Goal: Transaction & Acquisition: Purchase product/service

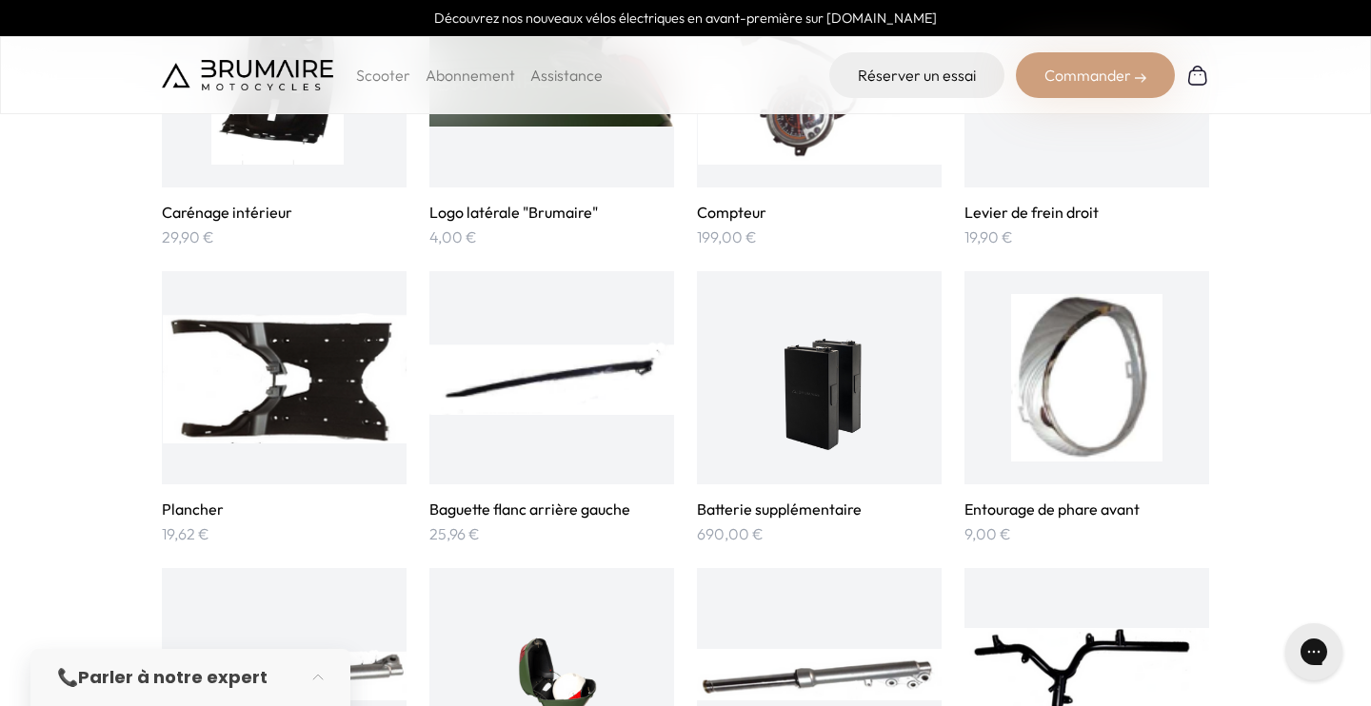
click at [838, 507] on h3 "Batterie supplémentaire" at bounding box center [819, 509] width 245 height 19
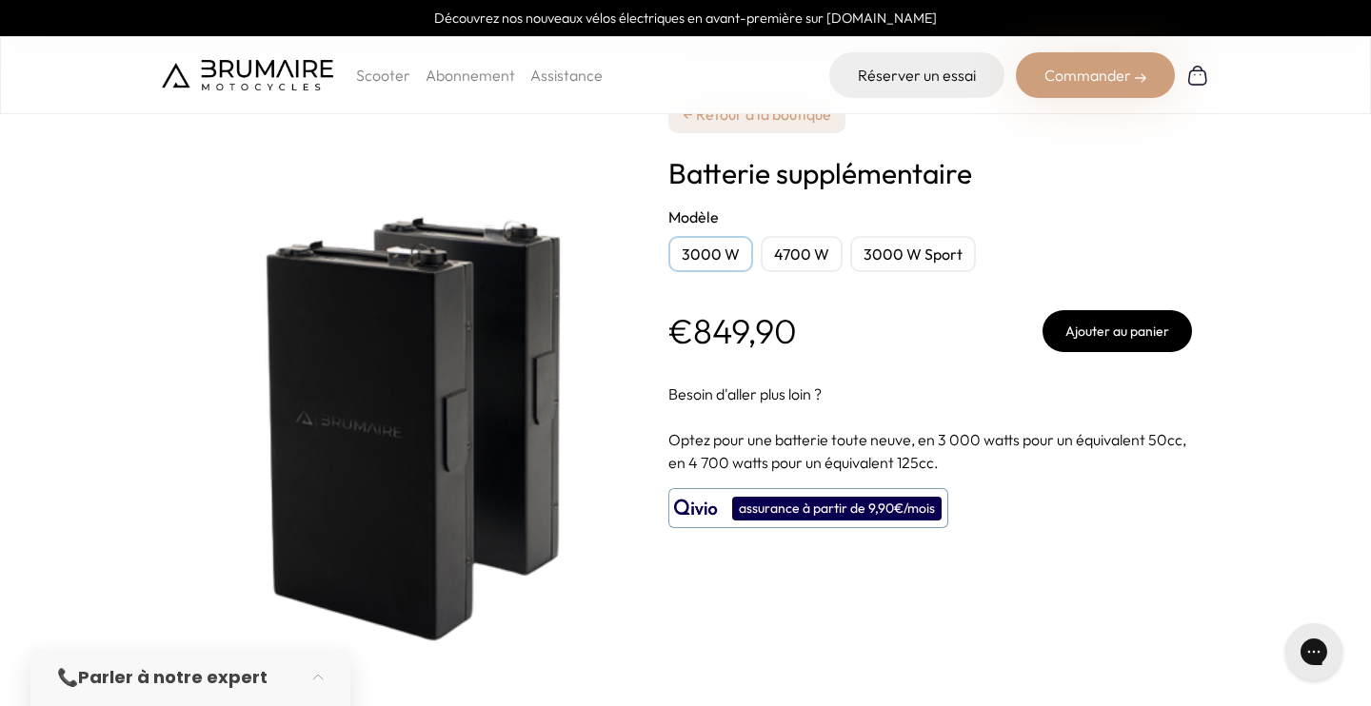
click at [909, 249] on div "3000 W Sport" at bounding box center [913, 254] width 126 height 36
click at [815, 257] on div "4700 W" at bounding box center [802, 254] width 82 height 36
click at [733, 267] on div "3000 W" at bounding box center [710, 254] width 85 height 36
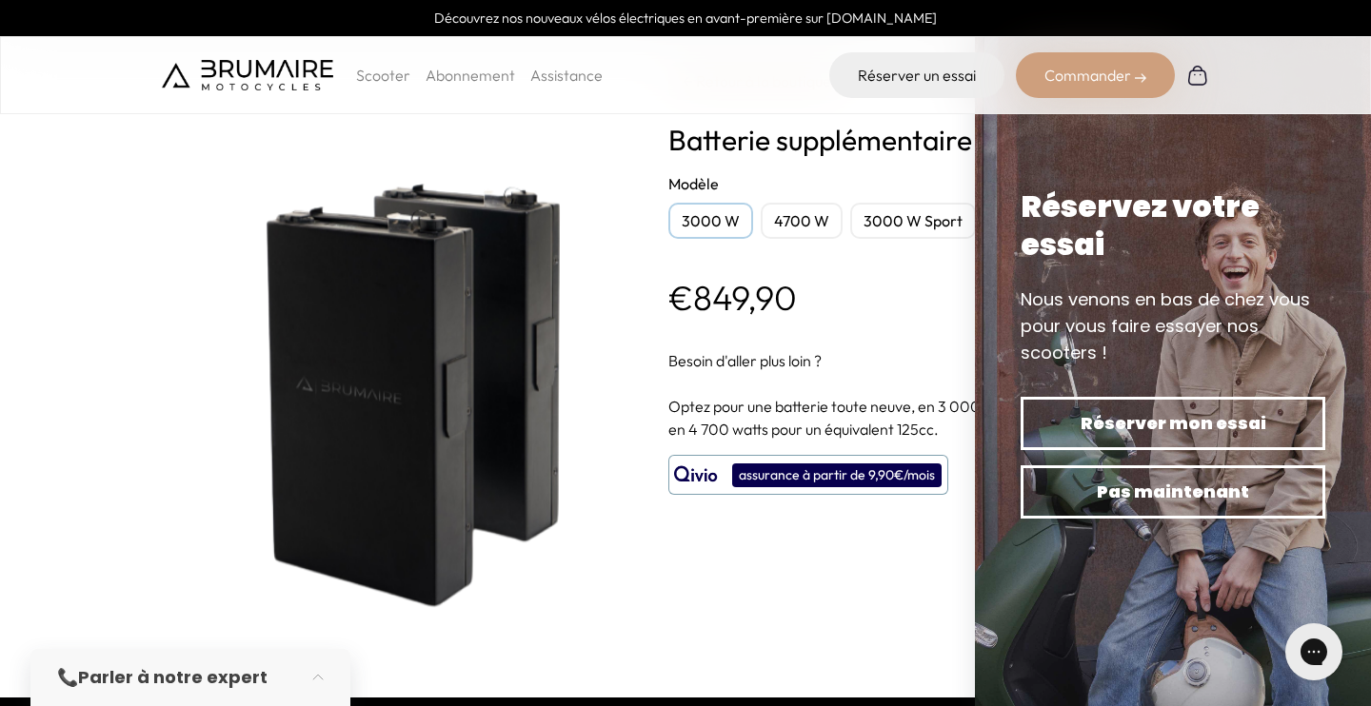
scroll to position [28, 0]
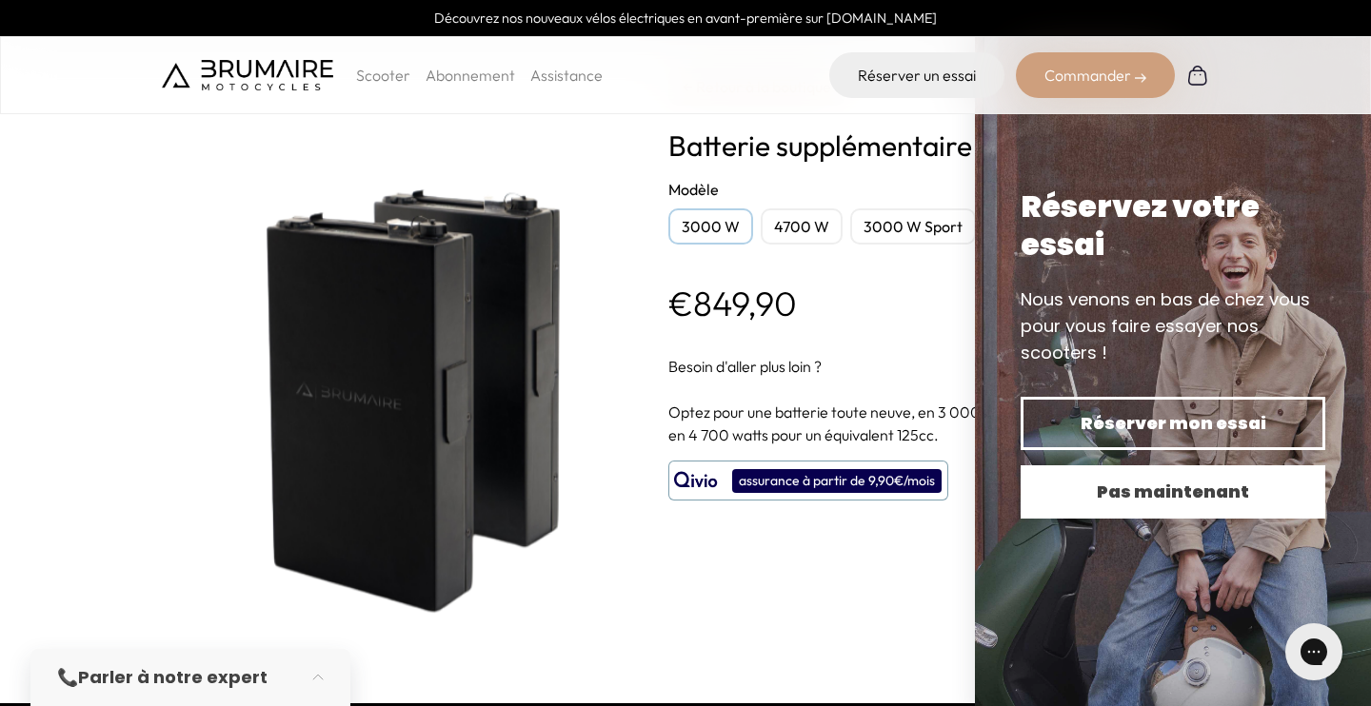
click at [1153, 517] on button "Pas maintenant" at bounding box center [1172, 491] width 305 height 53
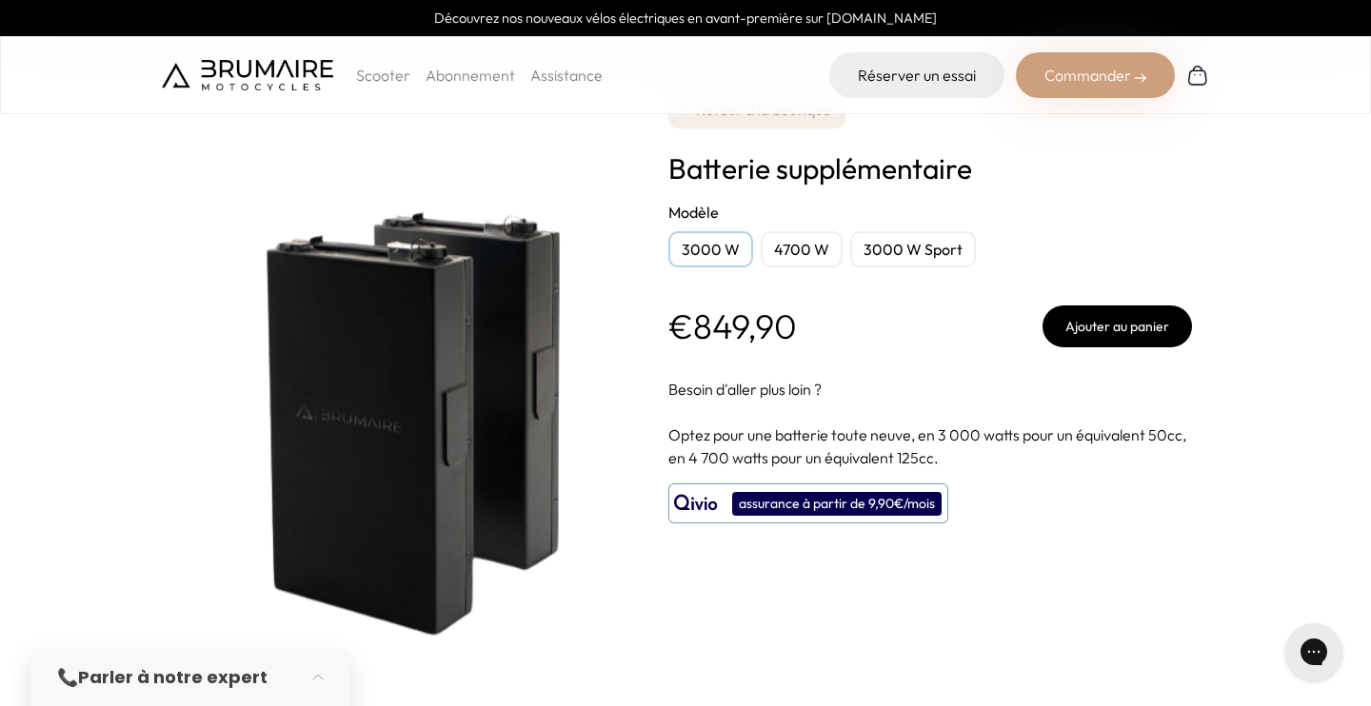
scroll to position [8, 0]
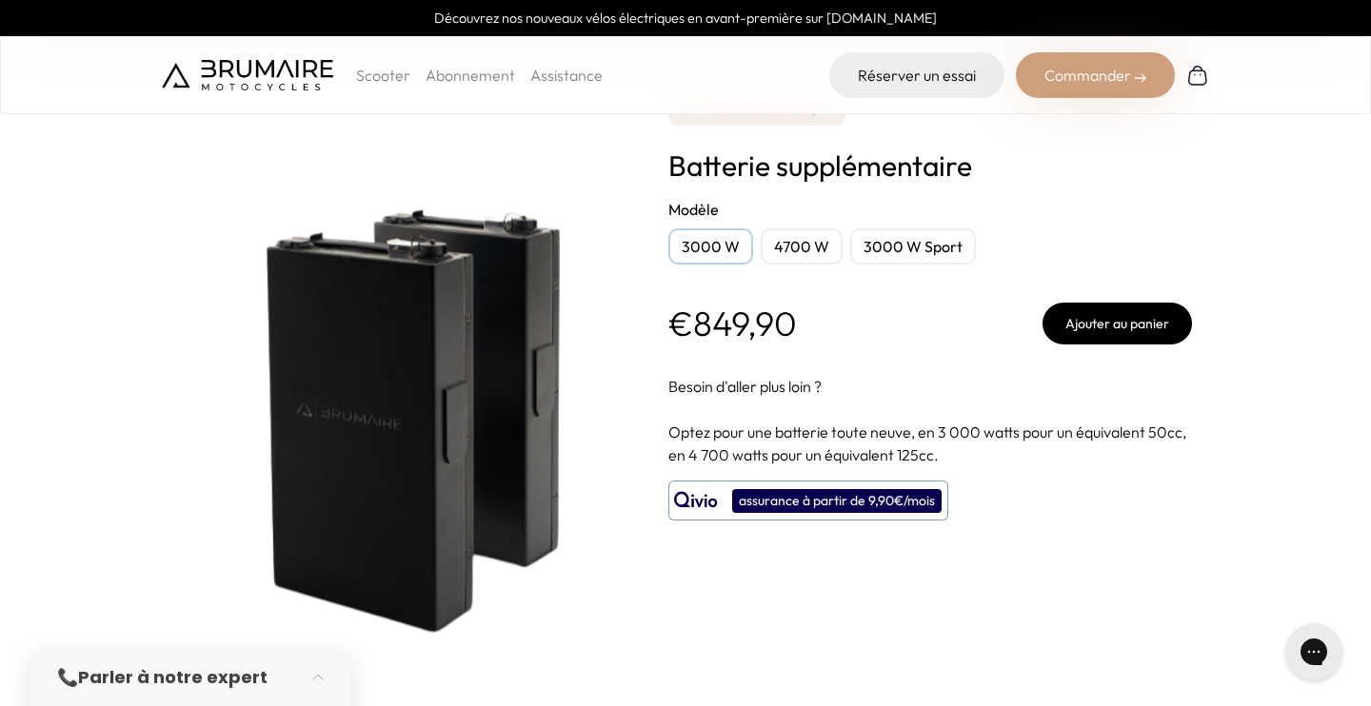
click at [1151, 307] on button "Ajouter au panier" at bounding box center [1116, 324] width 149 height 42
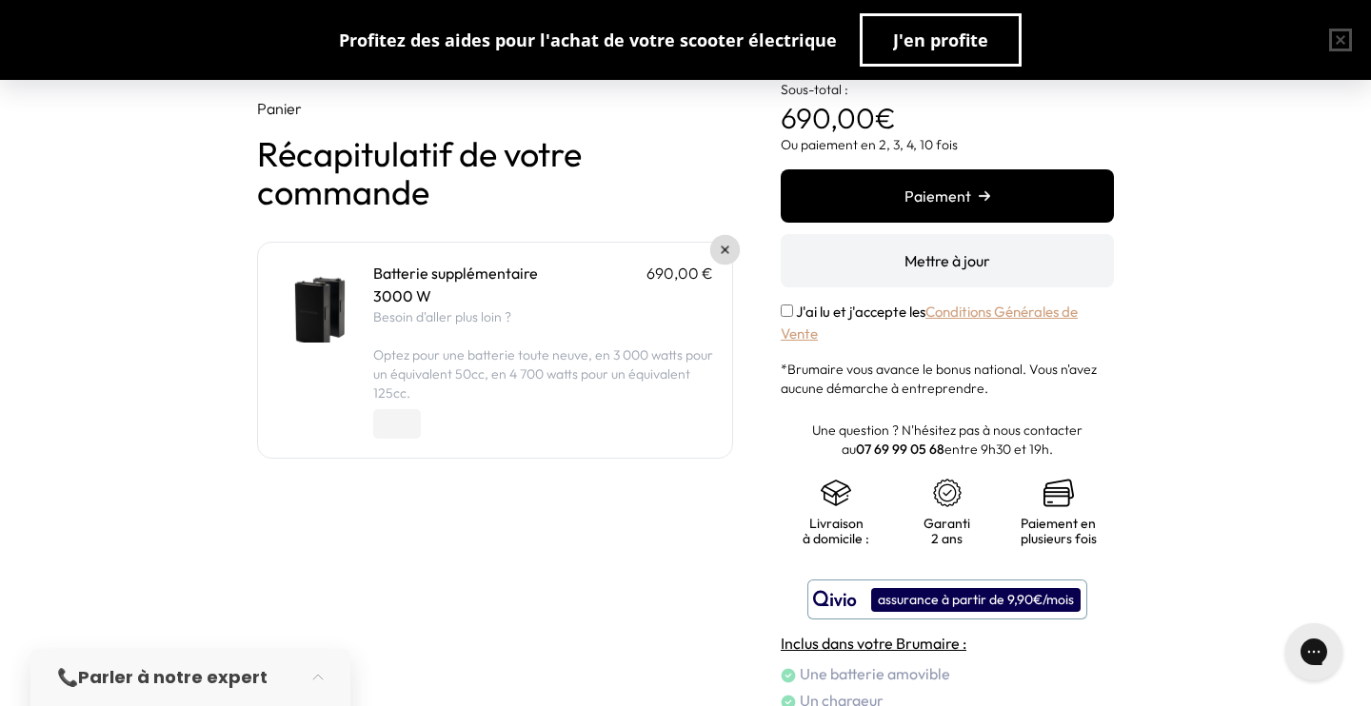
click at [724, 250] on img at bounding box center [726, 251] width 8 height 8
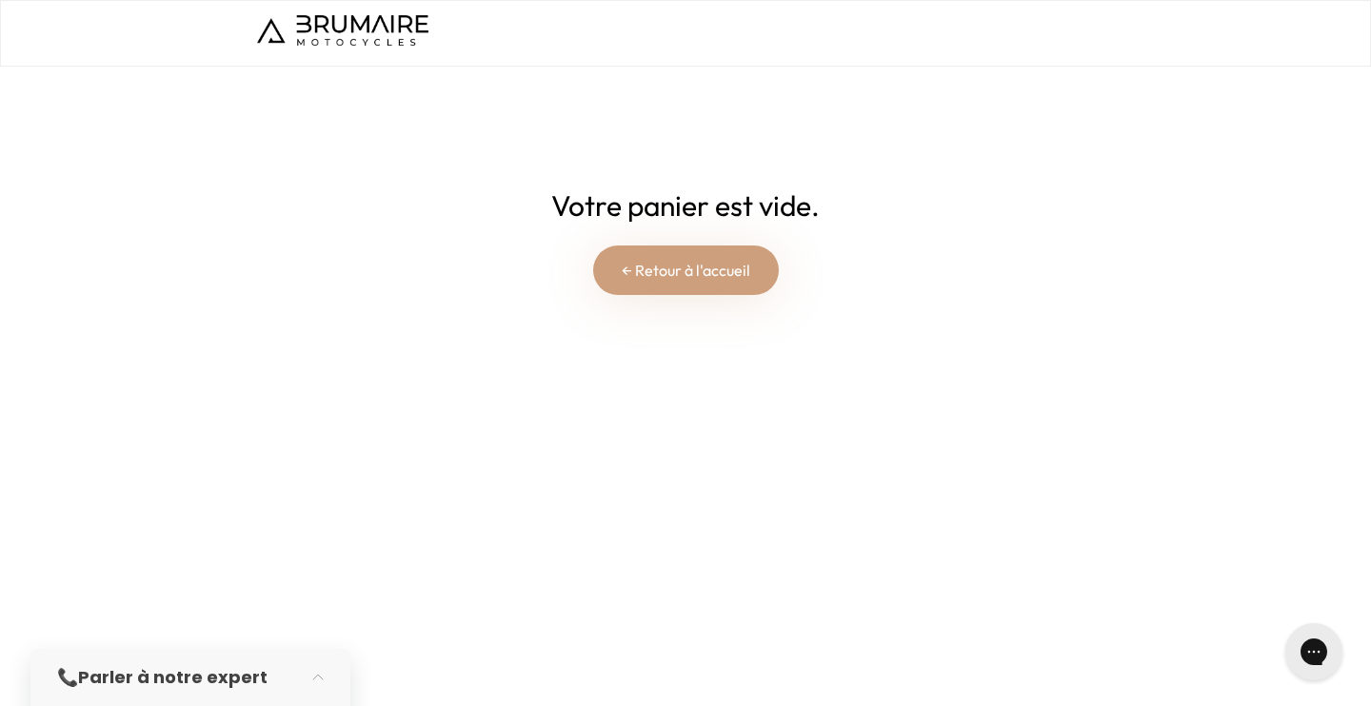
click at [683, 258] on link "← Retour à l'accueil" at bounding box center [686, 270] width 186 height 49
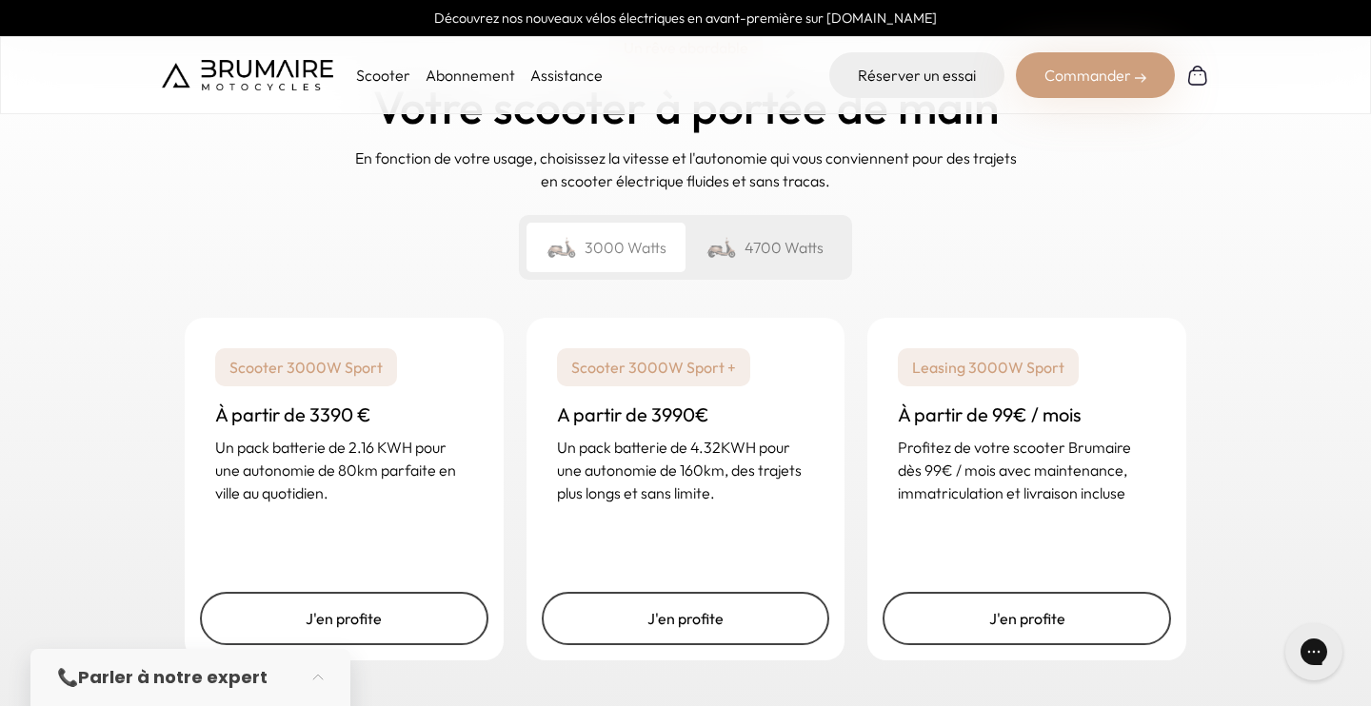
scroll to position [2771, 0]
click at [774, 252] on div "4700 Watts" at bounding box center [764, 246] width 159 height 49
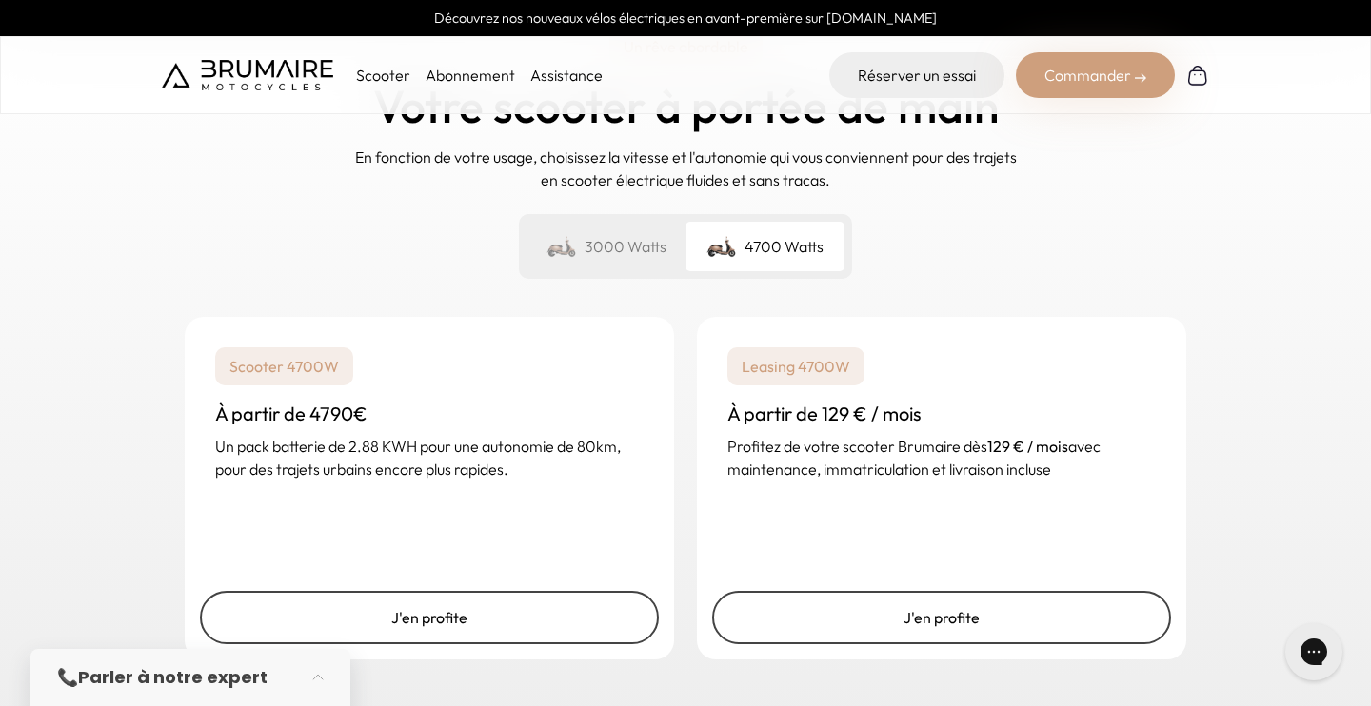
click at [613, 248] on div "3000 Watts" at bounding box center [605, 246] width 159 height 49
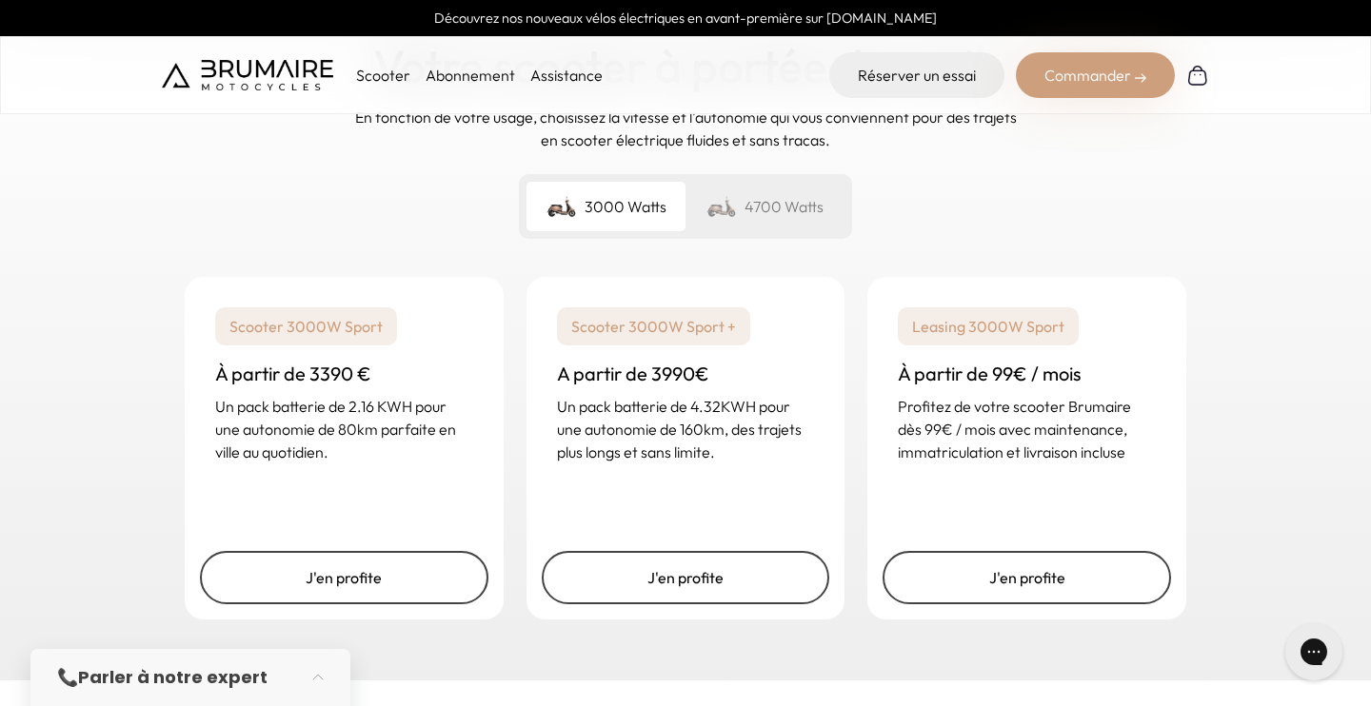
scroll to position [2809, 0]
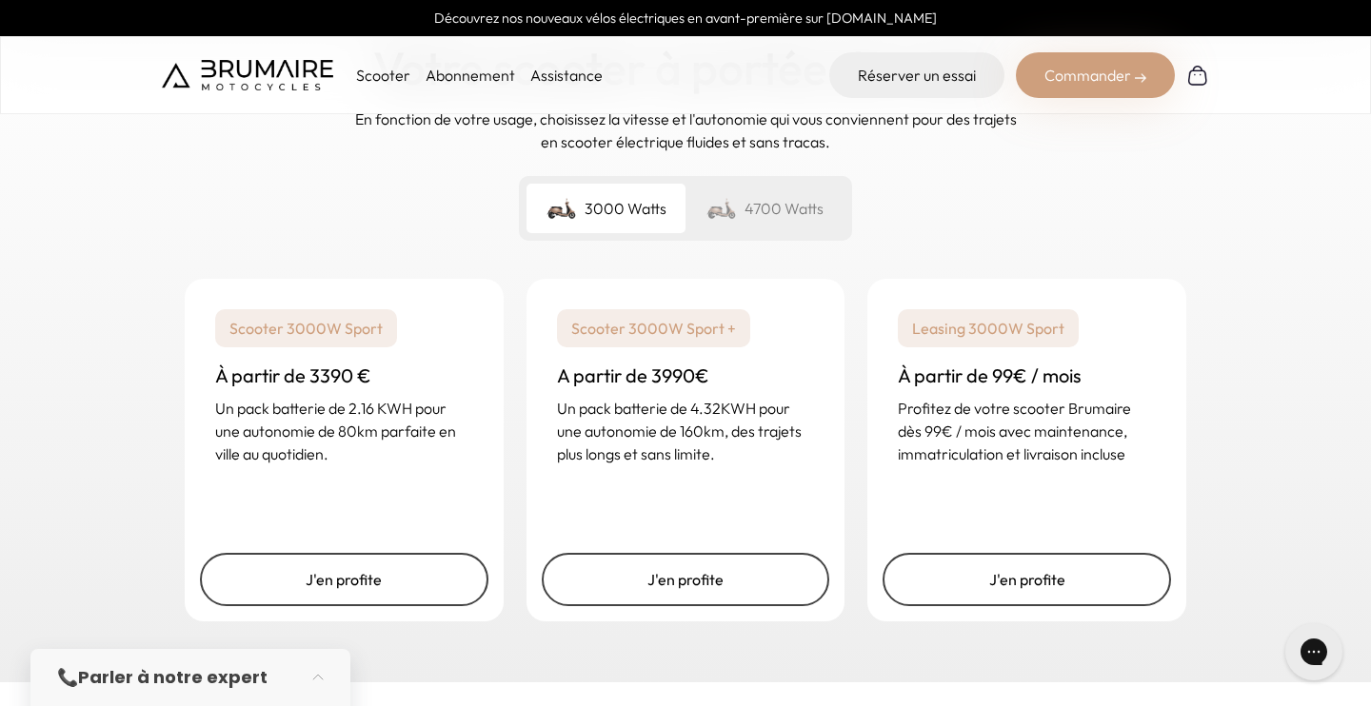
click at [326, 377] on h3 "À partir de 3390 €" at bounding box center [344, 376] width 258 height 27
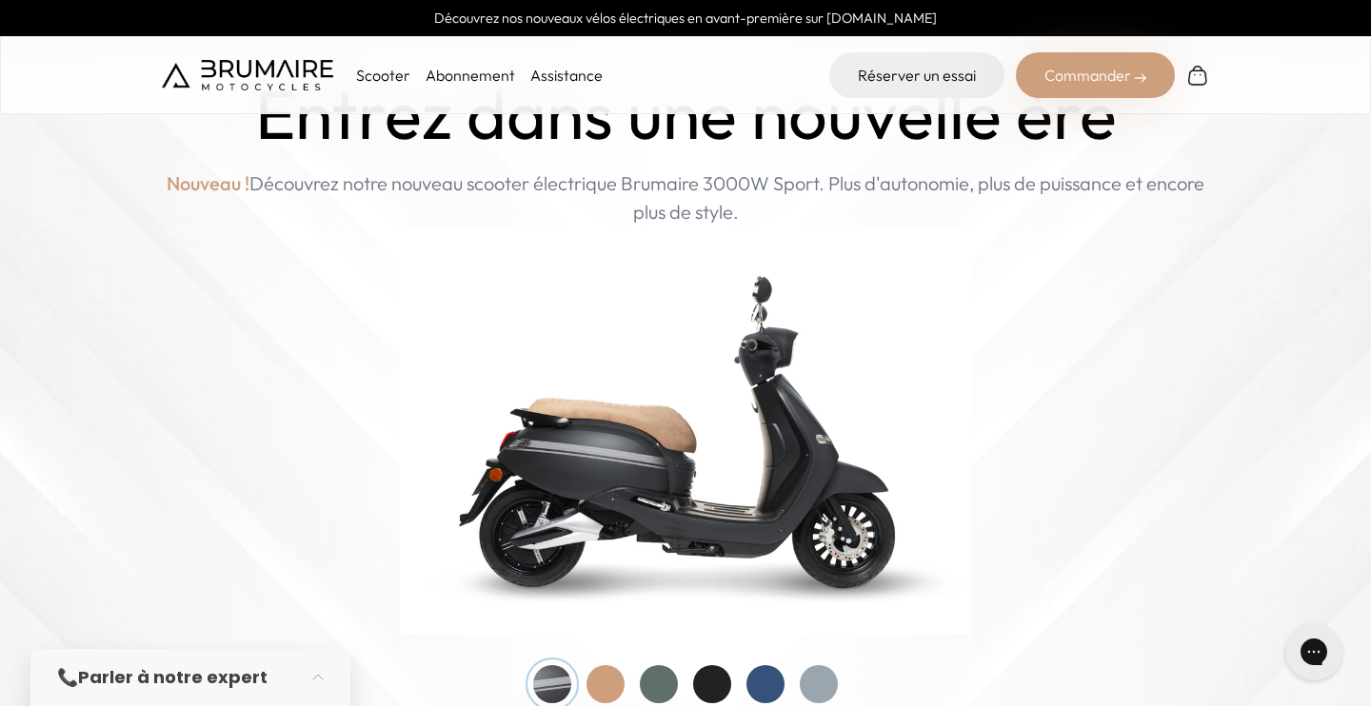
scroll to position [0, 0]
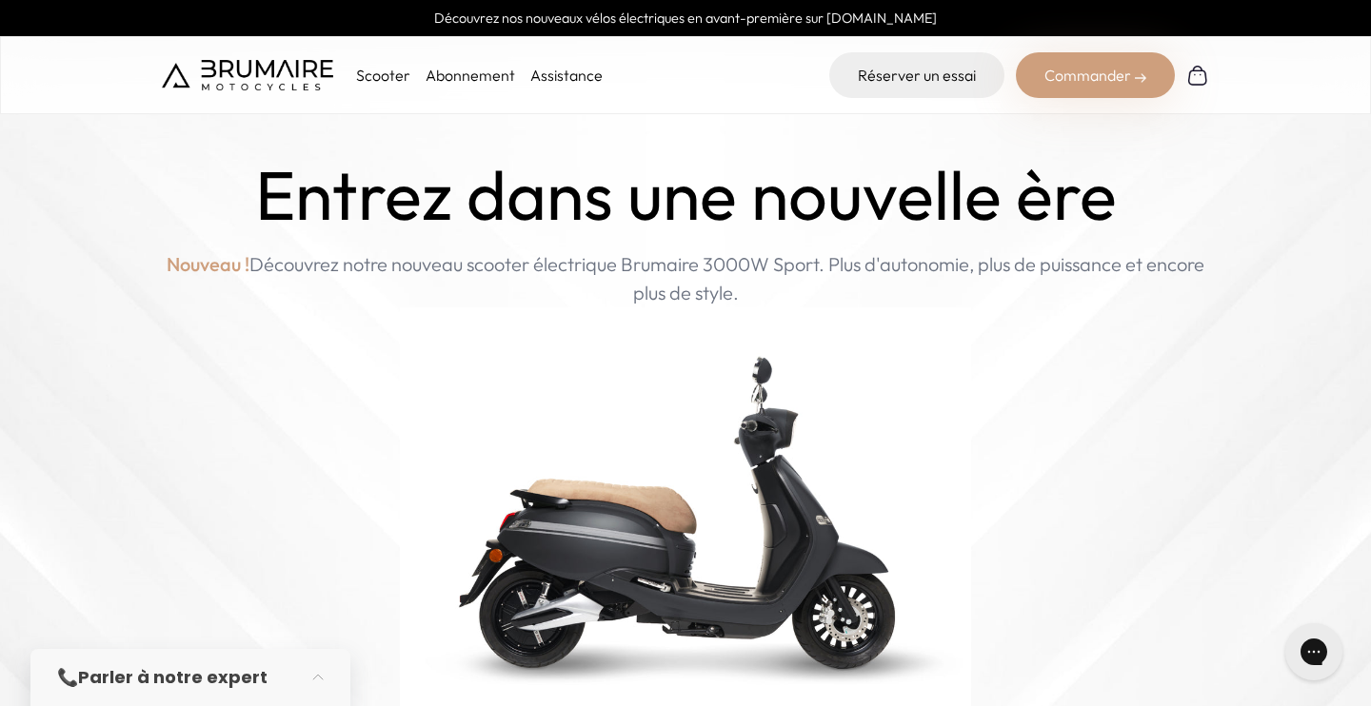
click at [372, 72] on p "Scooter" at bounding box center [383, 75] width 54 height 23
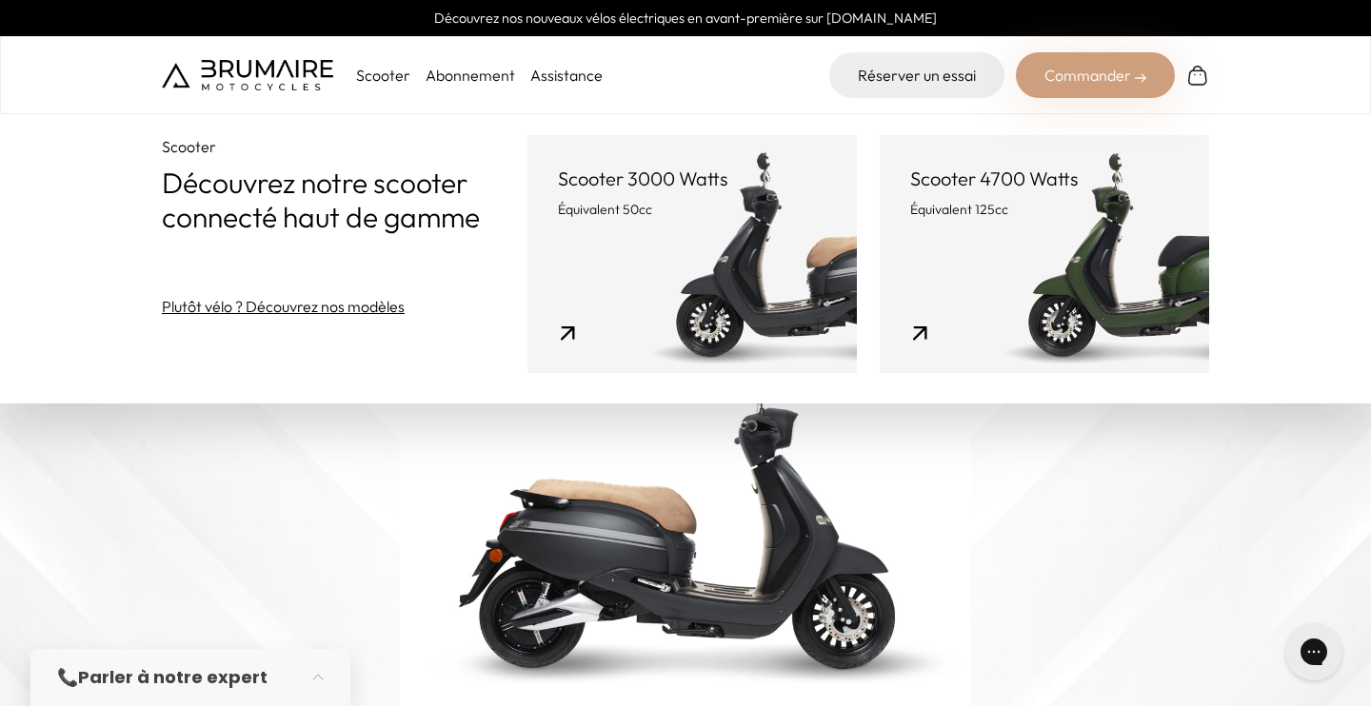
click at [698, 271] on link "Scooter 3000 Watts Équivalent 50cc" at bounding box center [691, 254] width 329 height 238
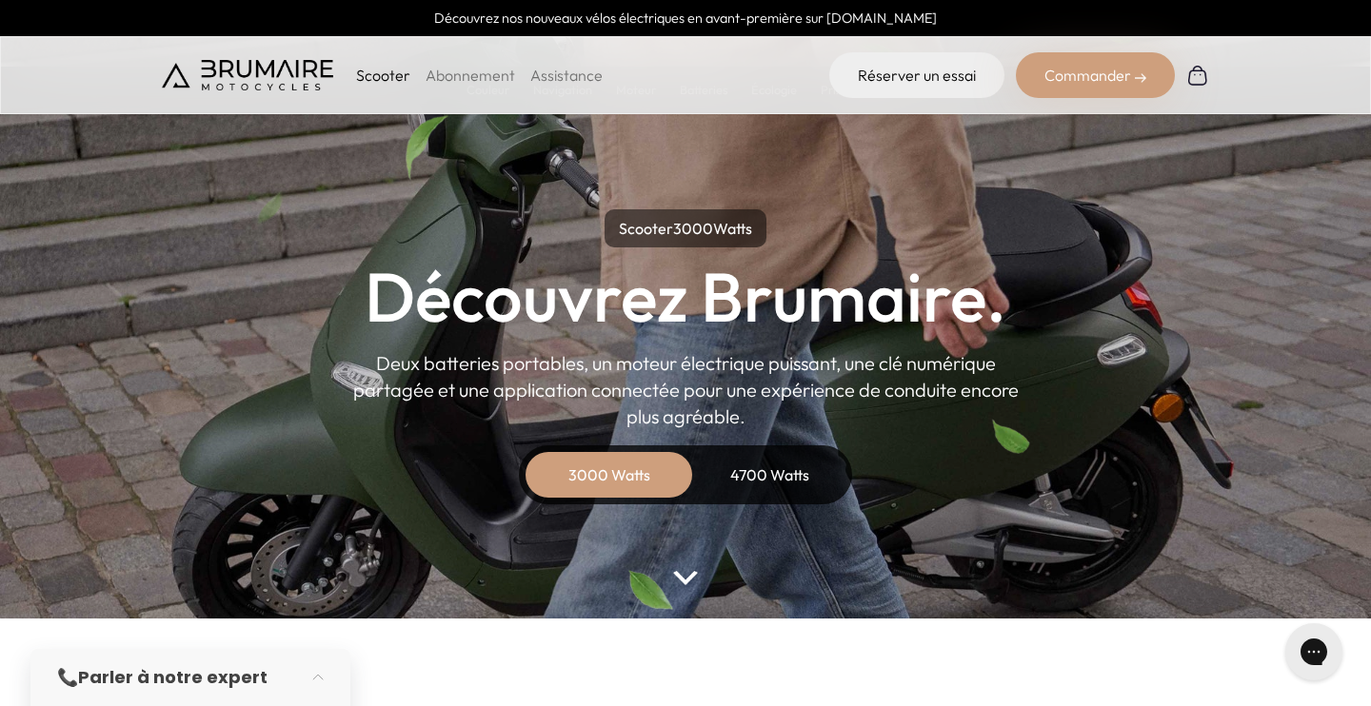
click at [435, 81] on link "Abonnement" at bounding box center [470, 75] width 89 height 19
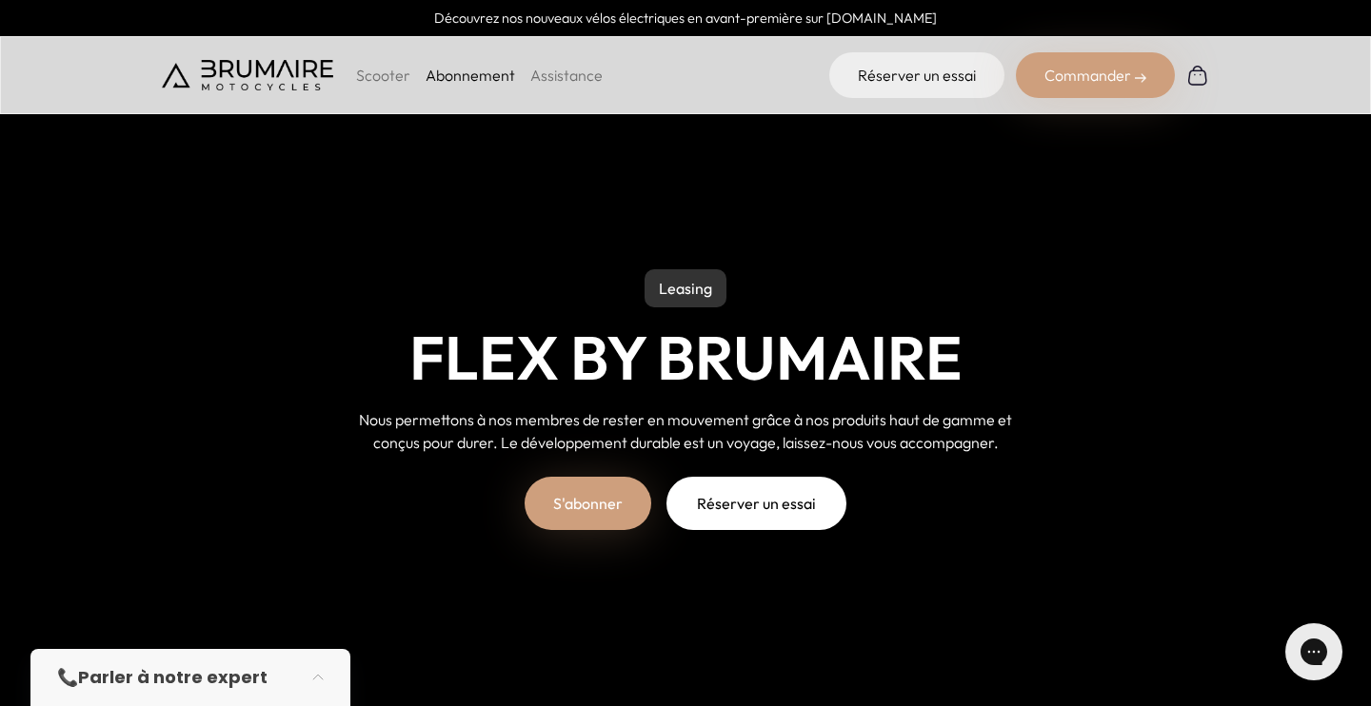
click at [378, 75] on p "Scooter" at bounding box center [383, 75] width 54 height 23
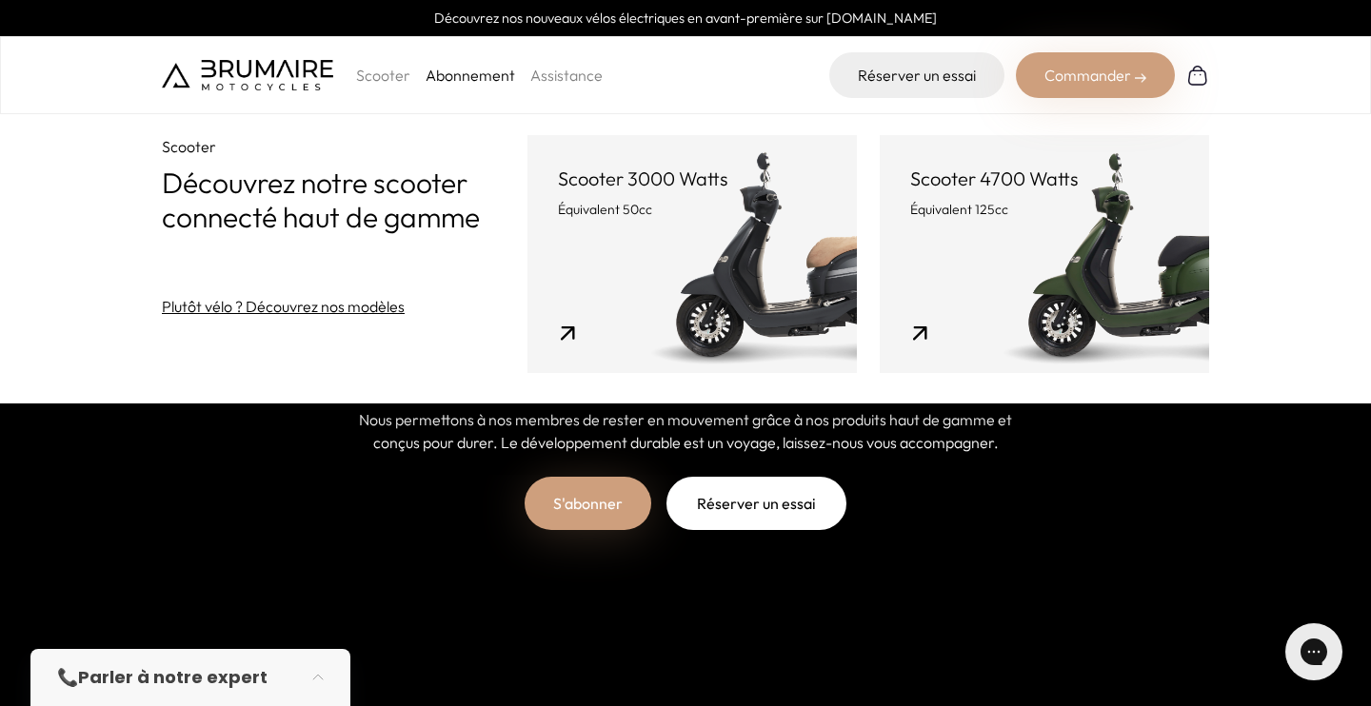
click at [380, 82] on p "Scooter" at bounding box center [383, 75] width 54 height 23
click at [383, 73] on p "Scooter" at bounding box center [383, 75] width 54 height 23
click at [707, 344] on link "Scooter 3000 Watts Équivalent 50cc" at bounding box center [691, 254] width 329 height 238
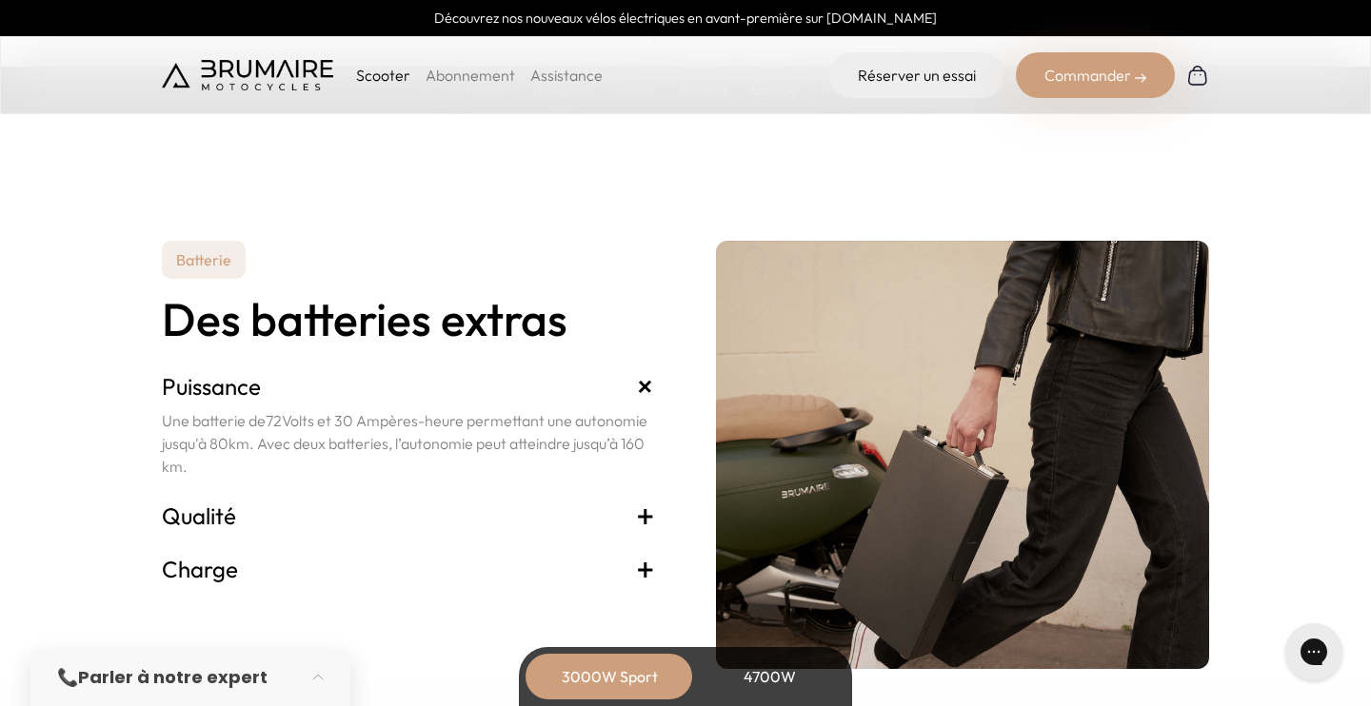
scroll to position [3871, 0]
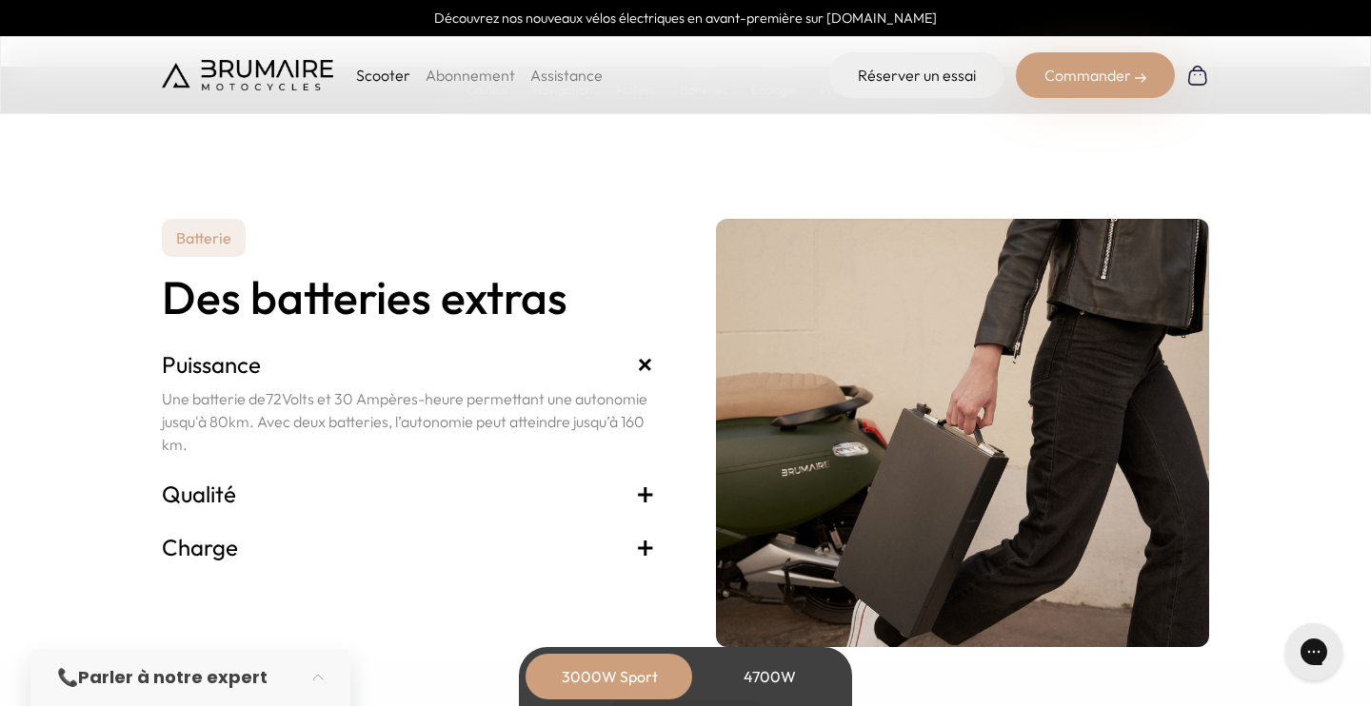
click at [578, 488] on h3 "Qualité +" at bounding box center [408, 494] width 493 height 30
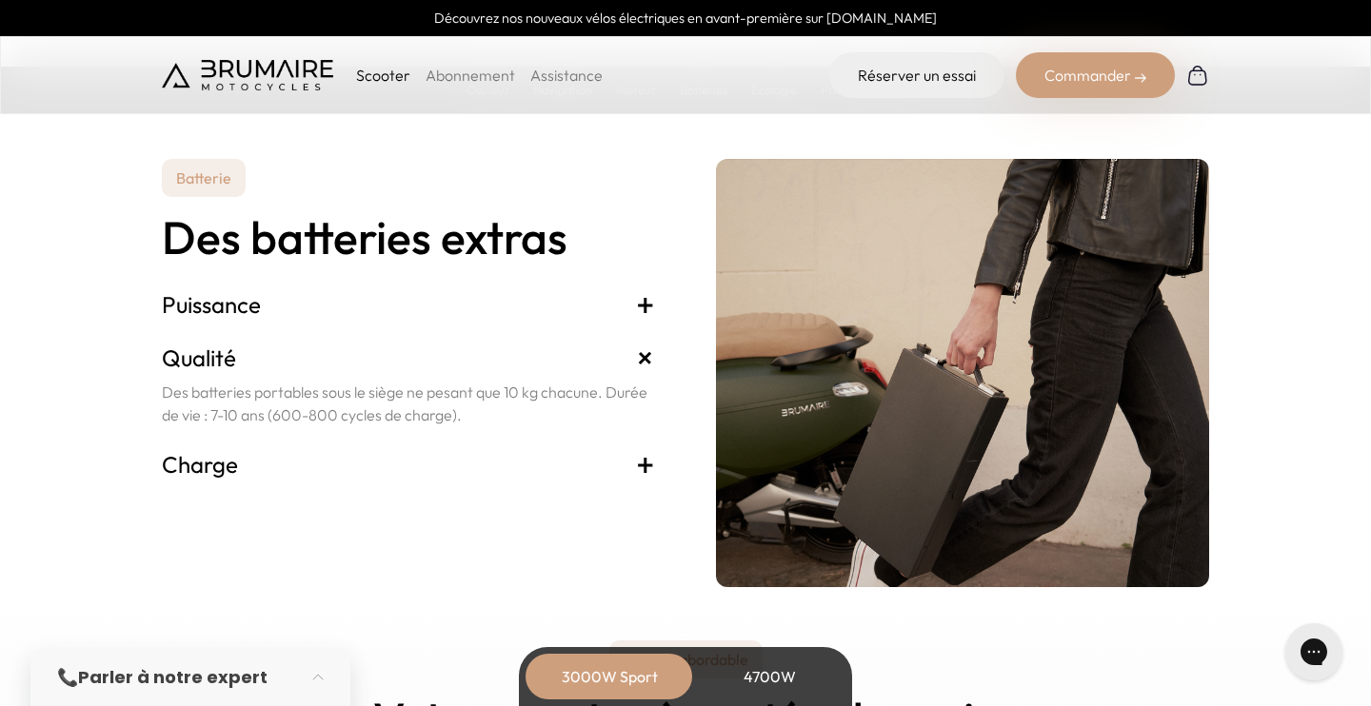
scroll to position [3944, 0]
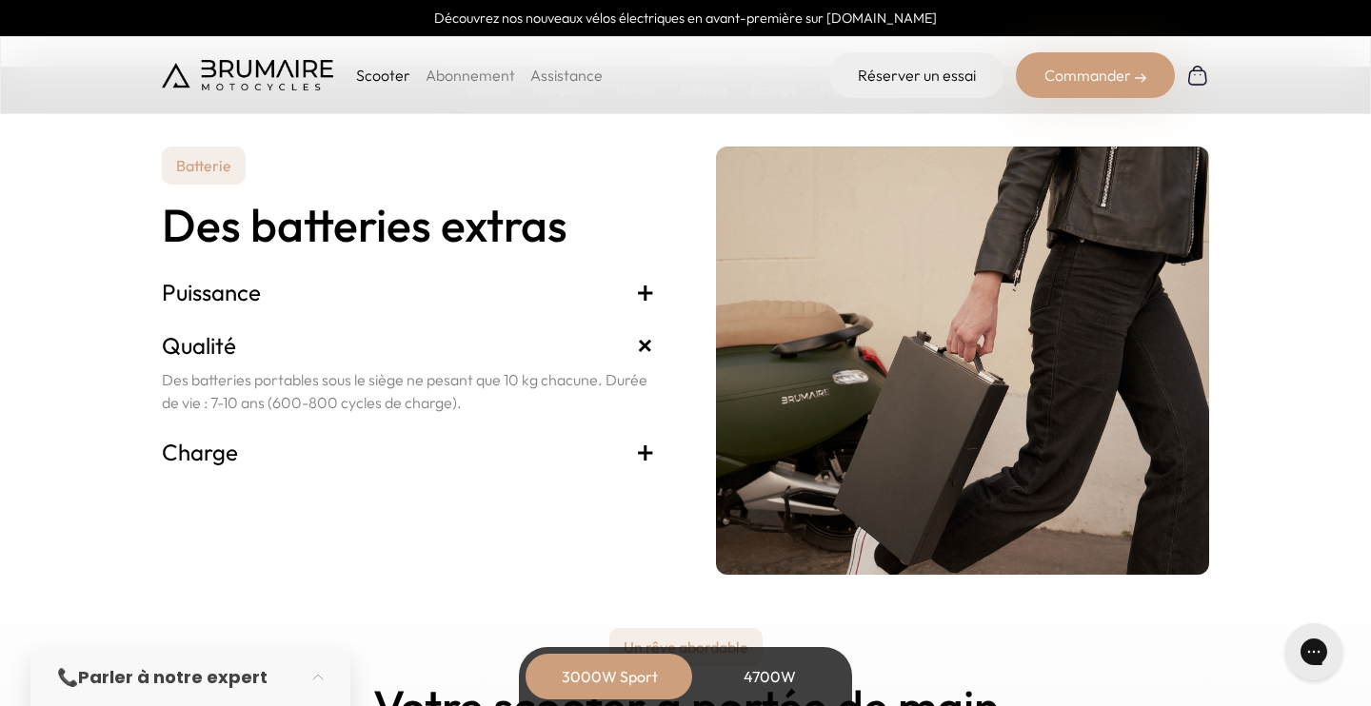
click at [583, 444] on h3 "Charge +" at bounding box center [408, 452] width 493 height 30
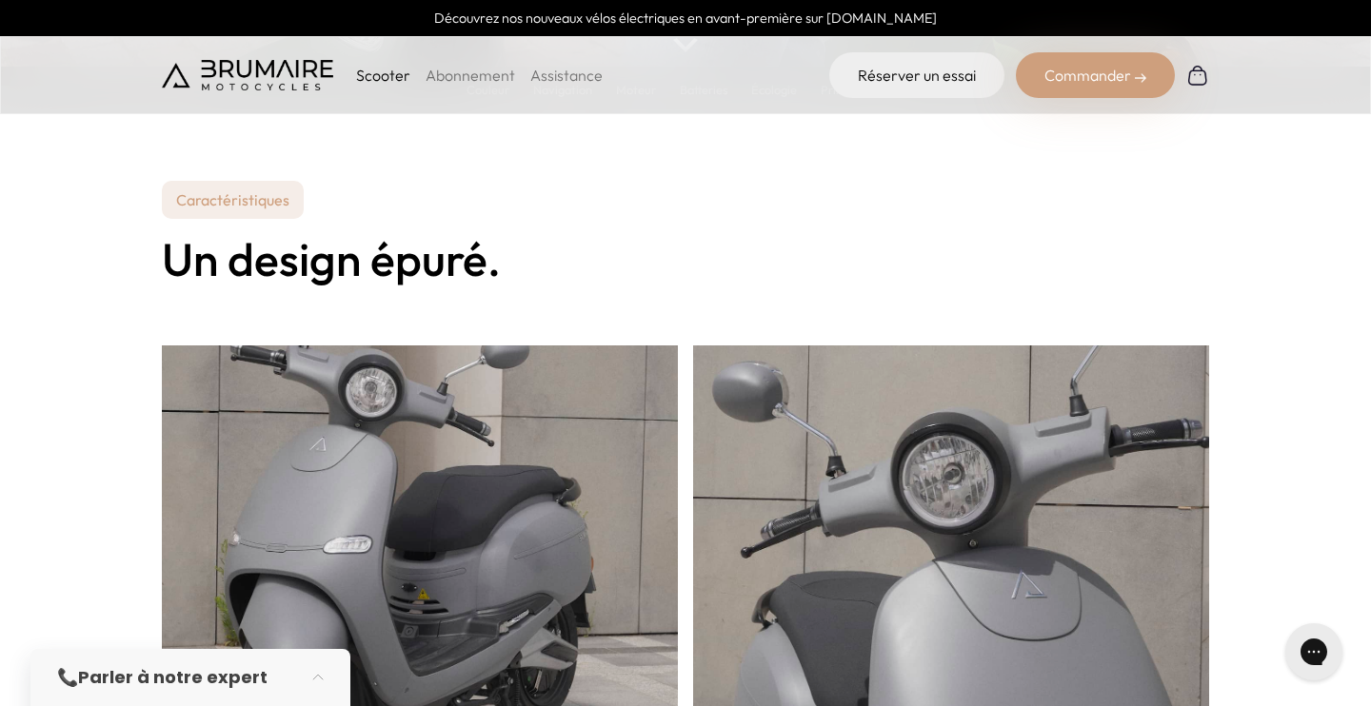
scroll to position [0, 0]
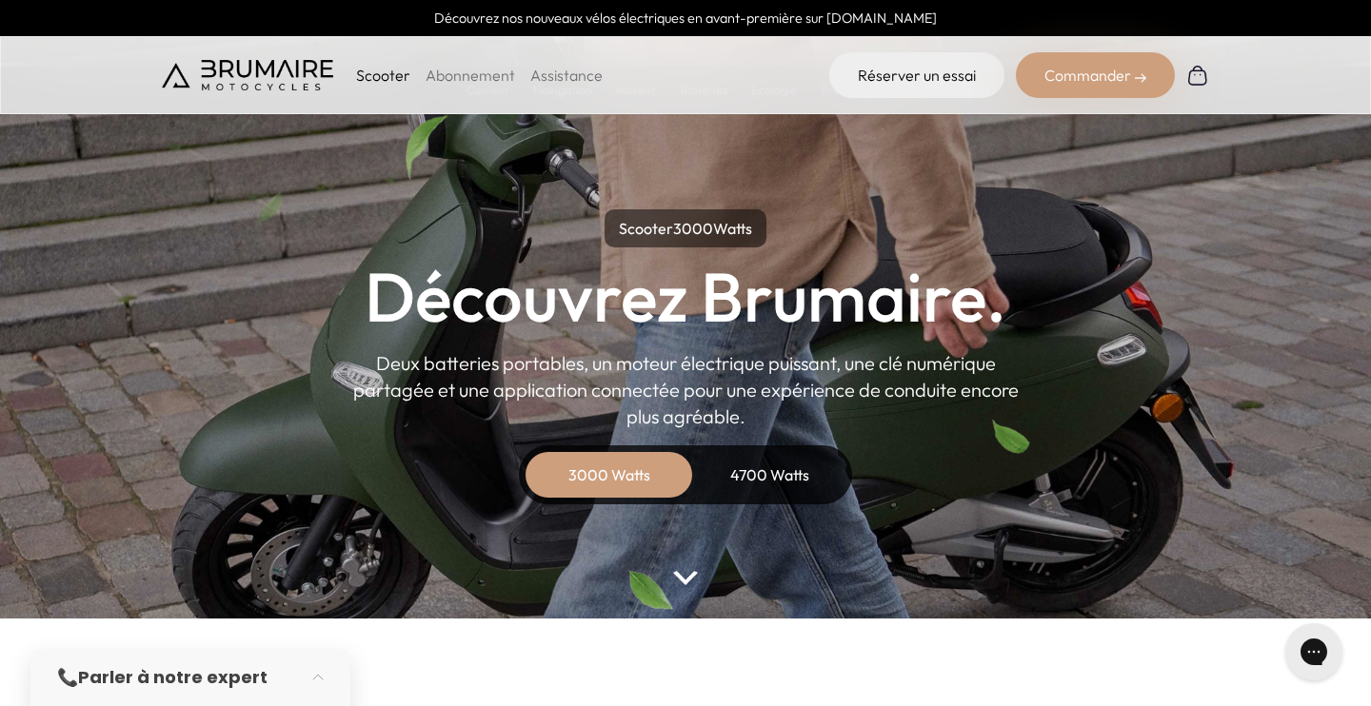
click at [785, 472] on div "4700 Watts" at bounding box center [769, 475] width 152 height 46
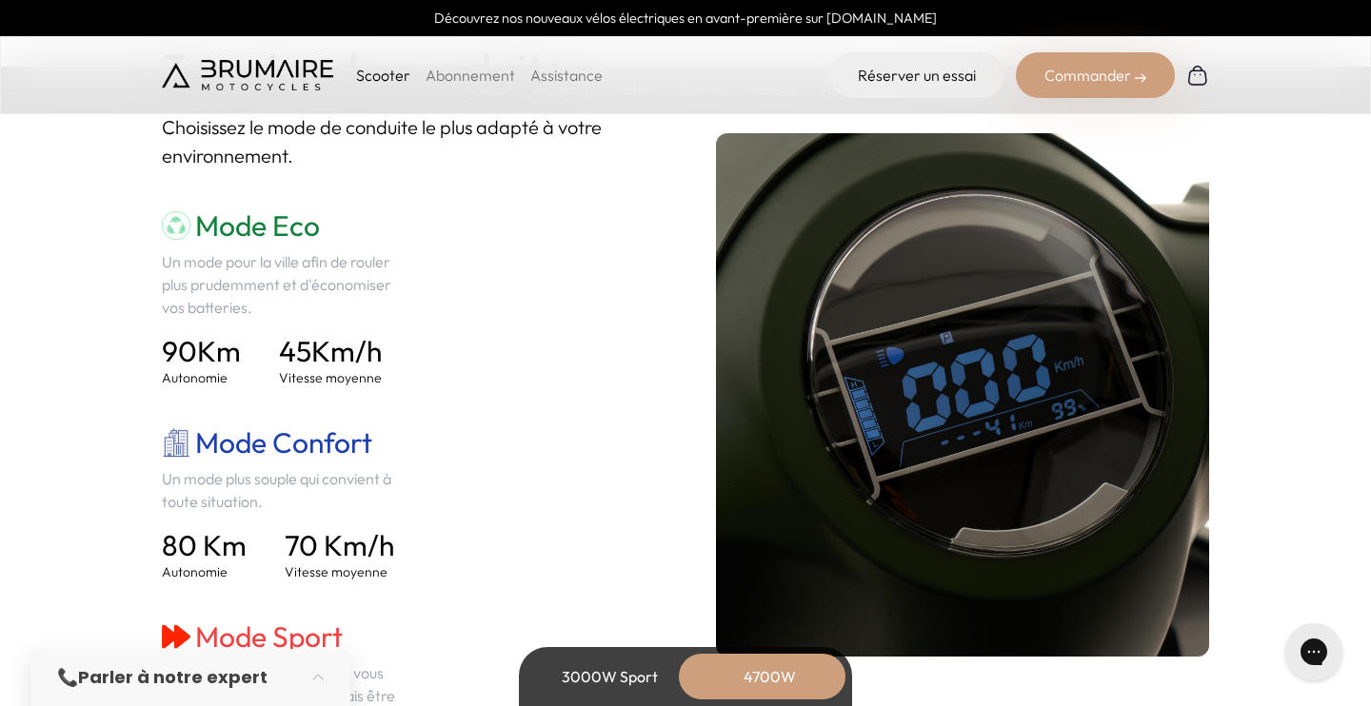
scroll to position [2685, 0]
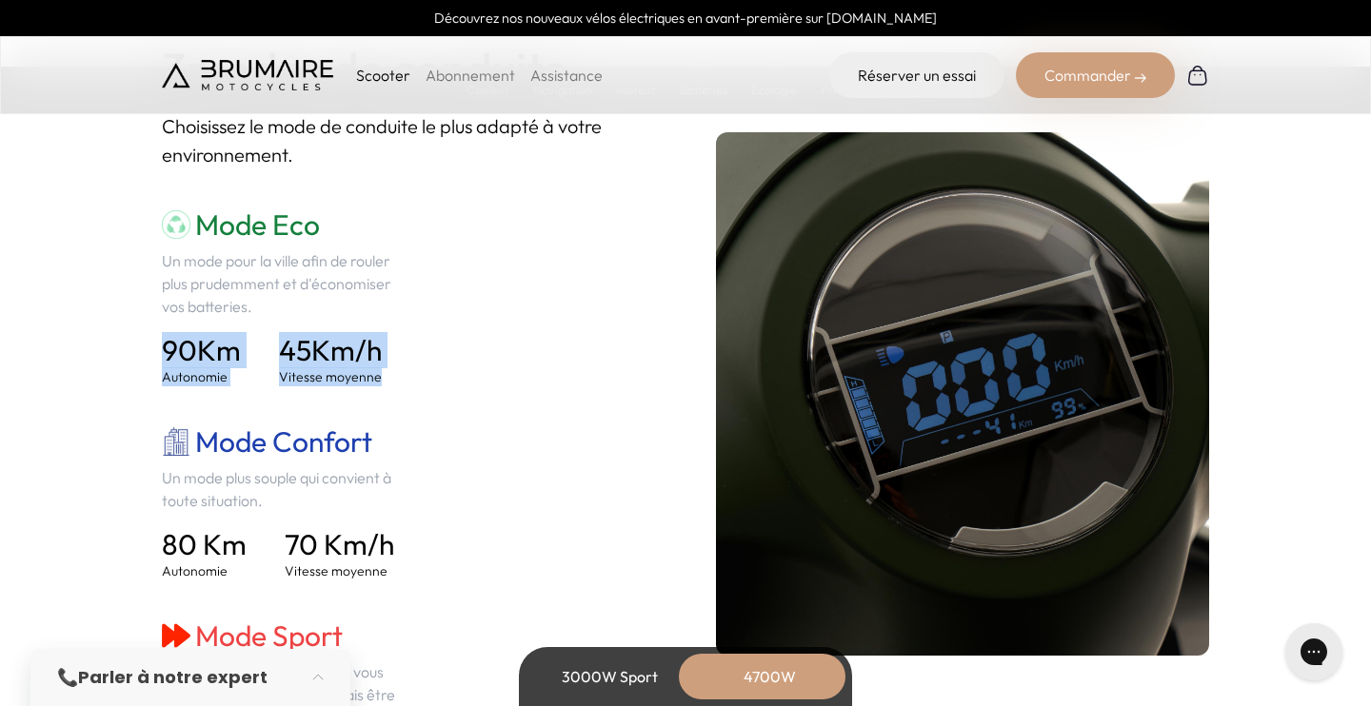
drag, startPoint x: 440, startPoint y: 370, endPoint x: 158, endPoint y: 361, distance: 281.9
click at [158, 361] on section "Navigation 3 modes de conduite. Choisissez le mode de conduite le plus adapté à…" at bounding box center [685, 394] width 1371 height 991
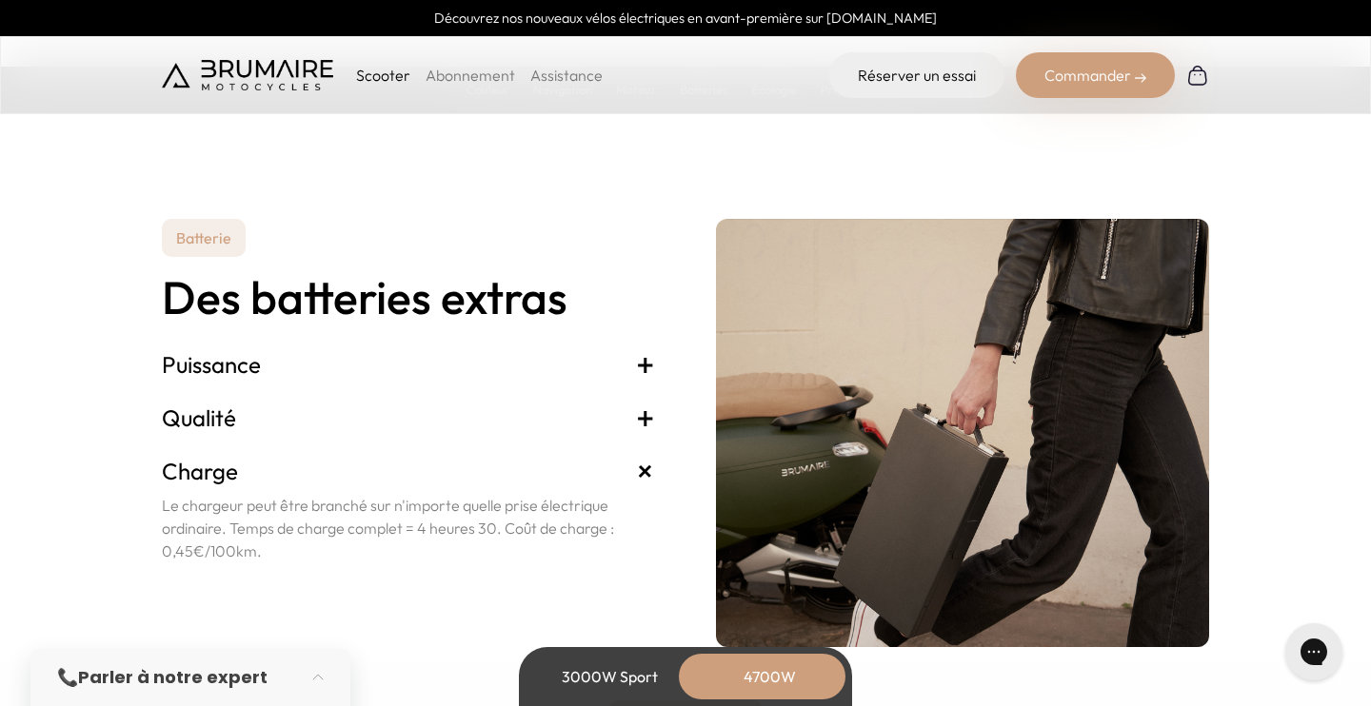
scroll to position [4151, 0]
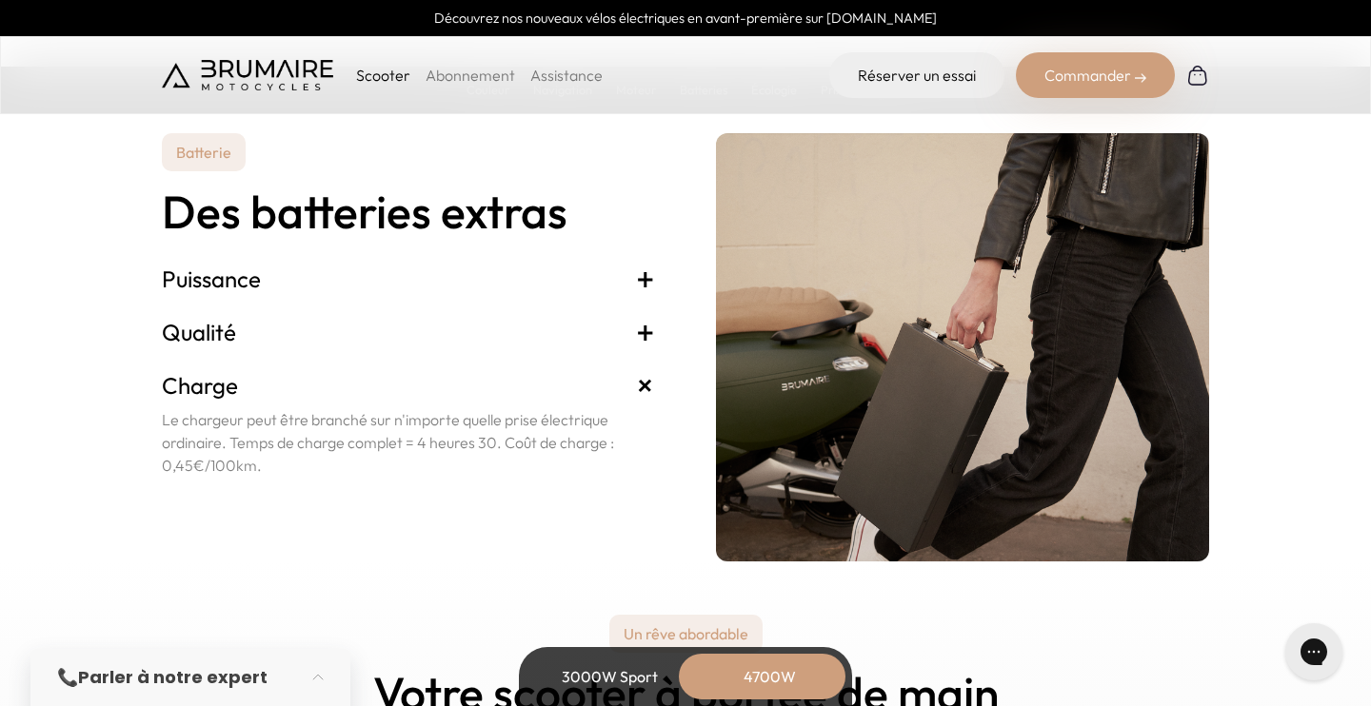
click at [640, 287] on span "+" at bounding box center [645, 279] width 19 height 30
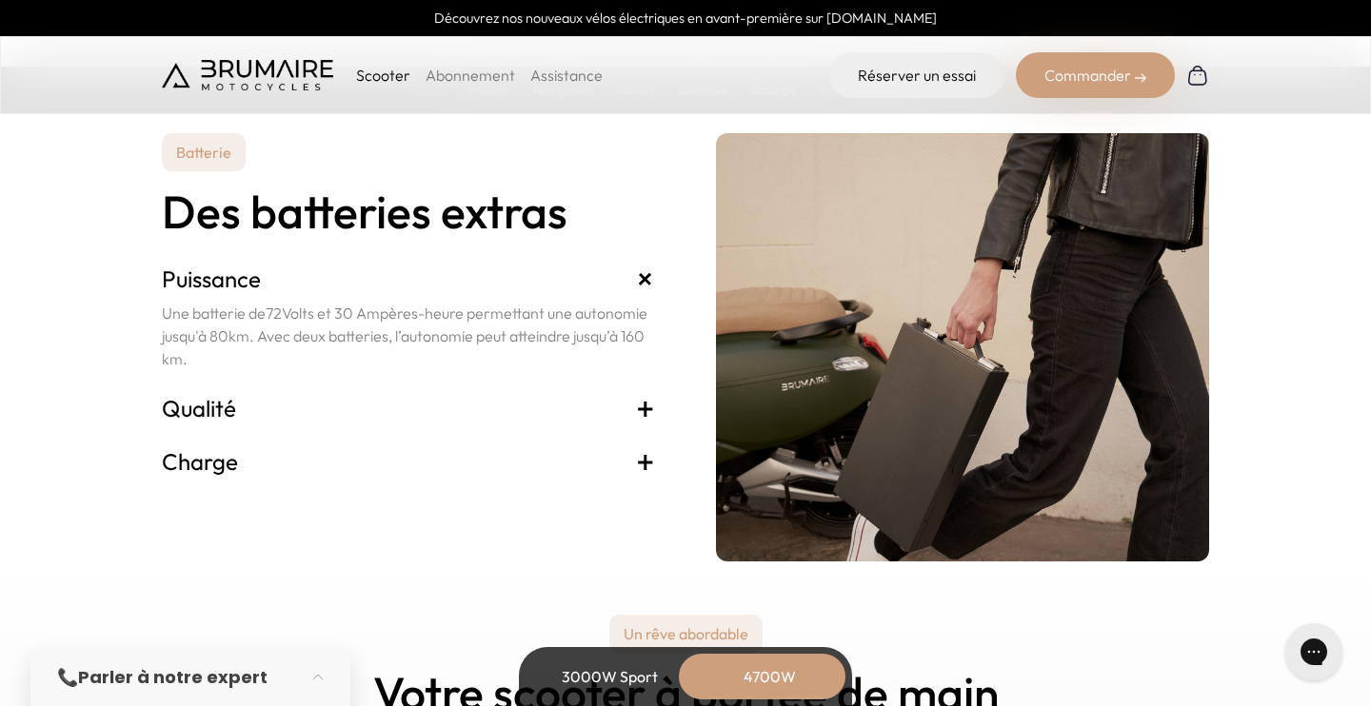
click at [648, 416] on span "+" at bounding box center [645, 408] width 19 height 30
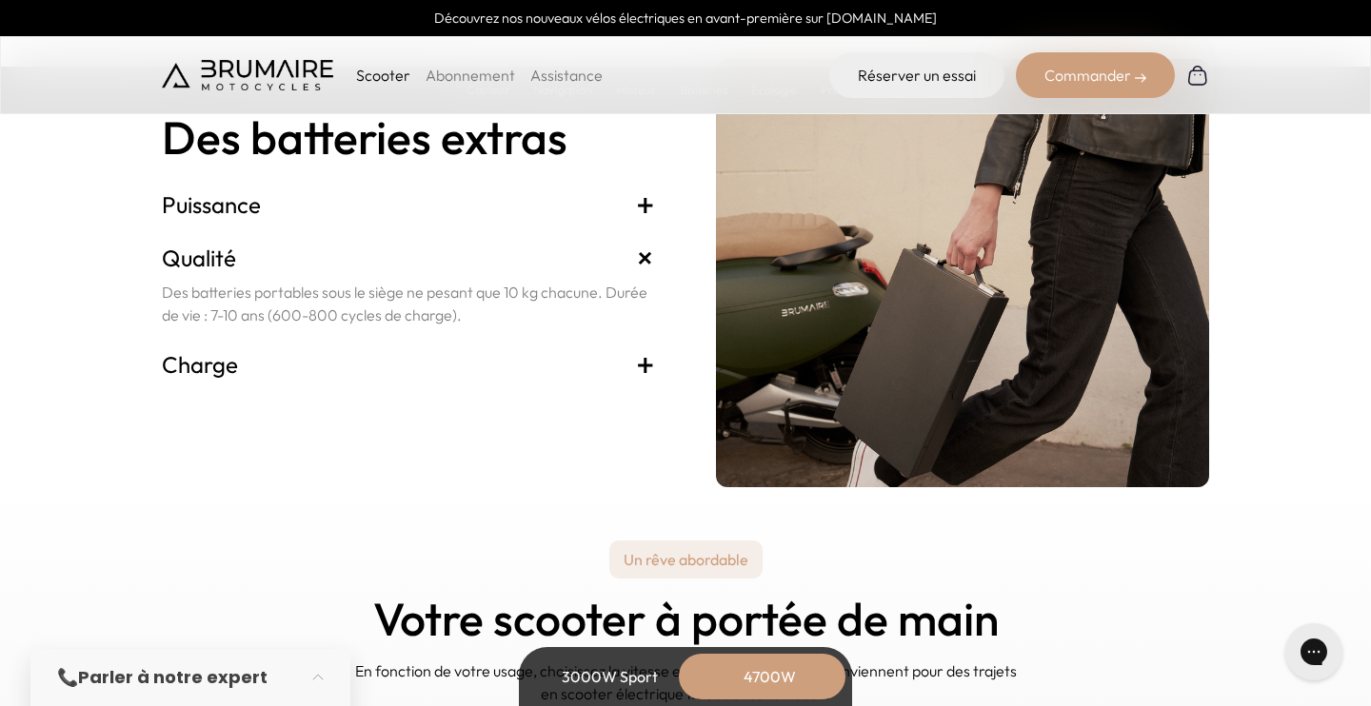
scroll to position [4234, 0]
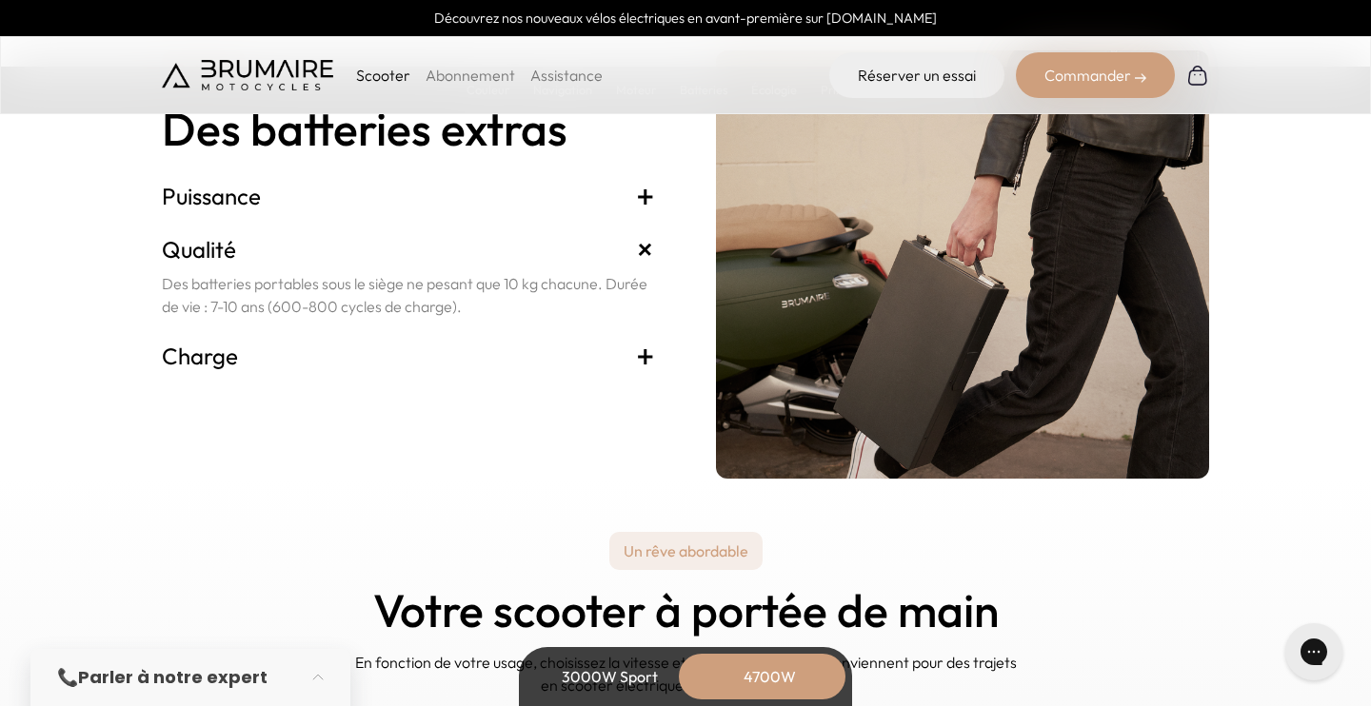
click at [646, 347] on span "+" at bounding box center [645, 356] width 19 height 30
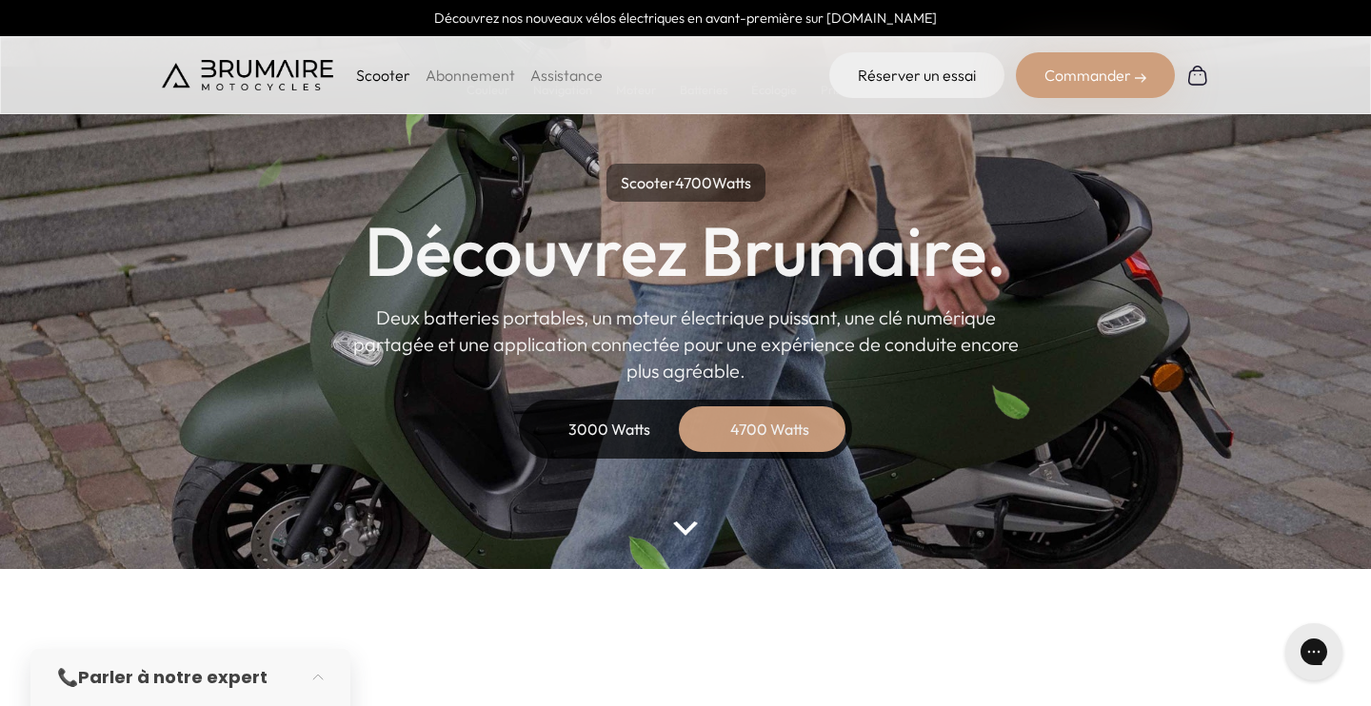
scroll to position [0, 0]
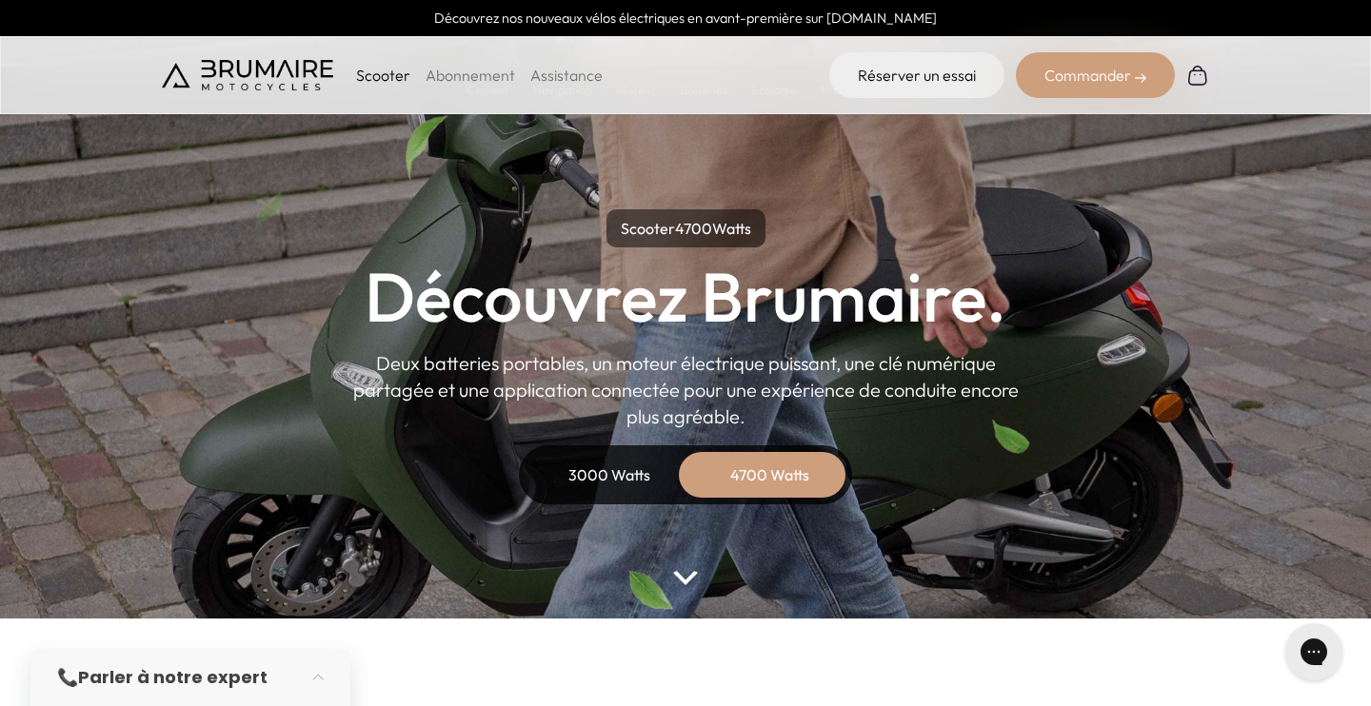
click at [466, 69] on link "Abonnement" at bounding box center [470, 75] width 89 height 19
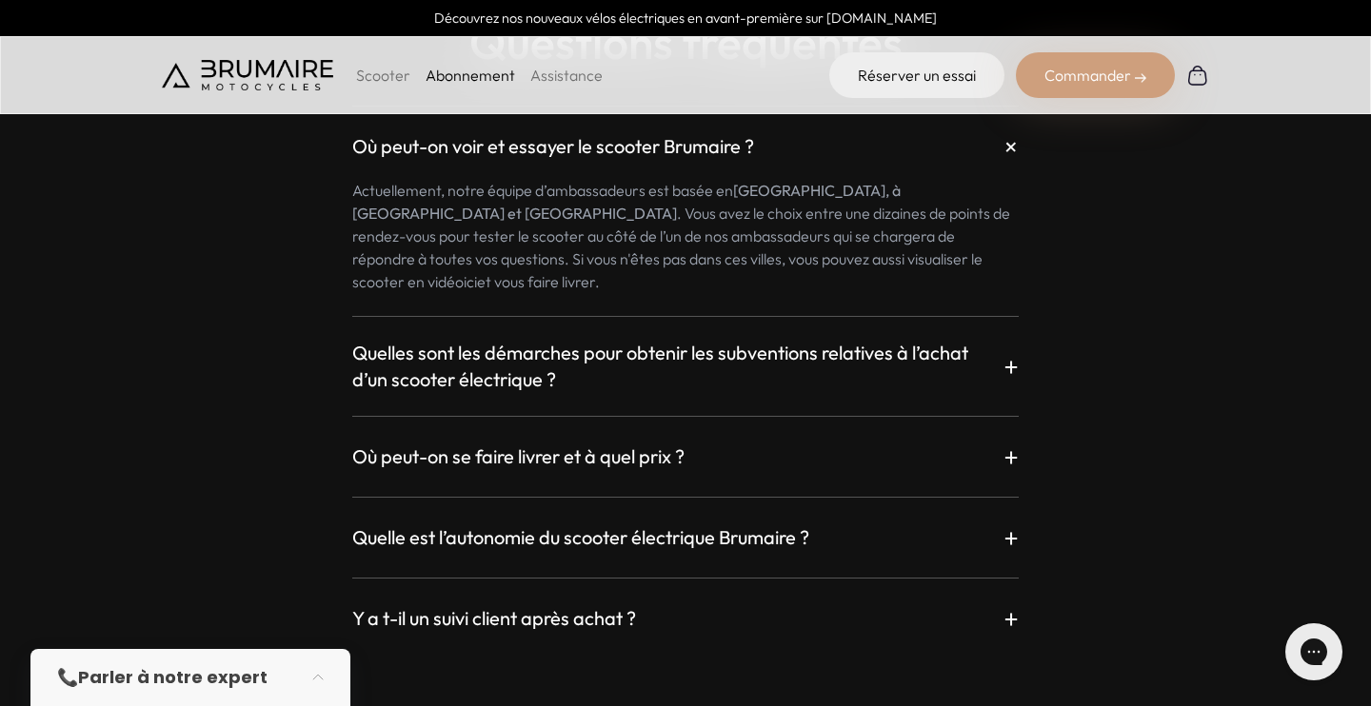
scroll to position [3275, 0]
click at [999, 366] on h3 "Quelles sont les démarches pour obtenir les subventions relatives à l’achat d’u…" at bounding box center [677, 367] width 651 height 53
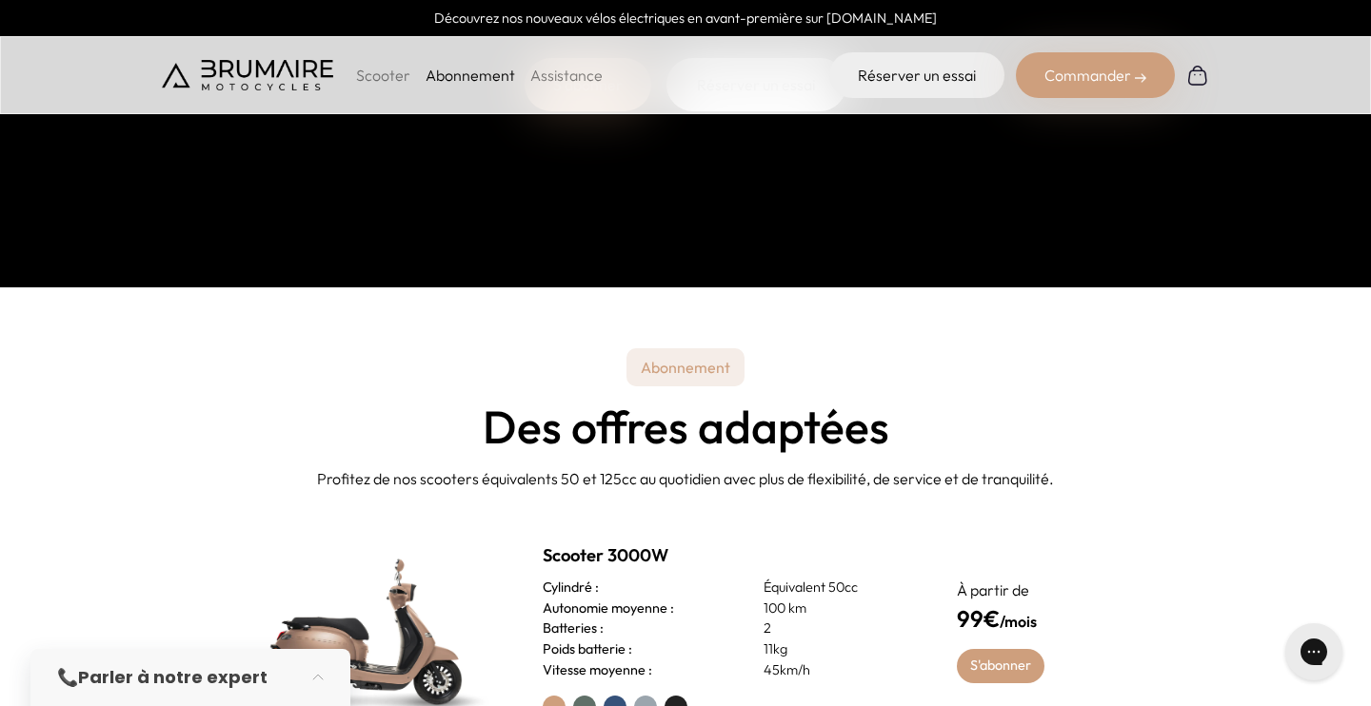
scroll to position [0, 0]
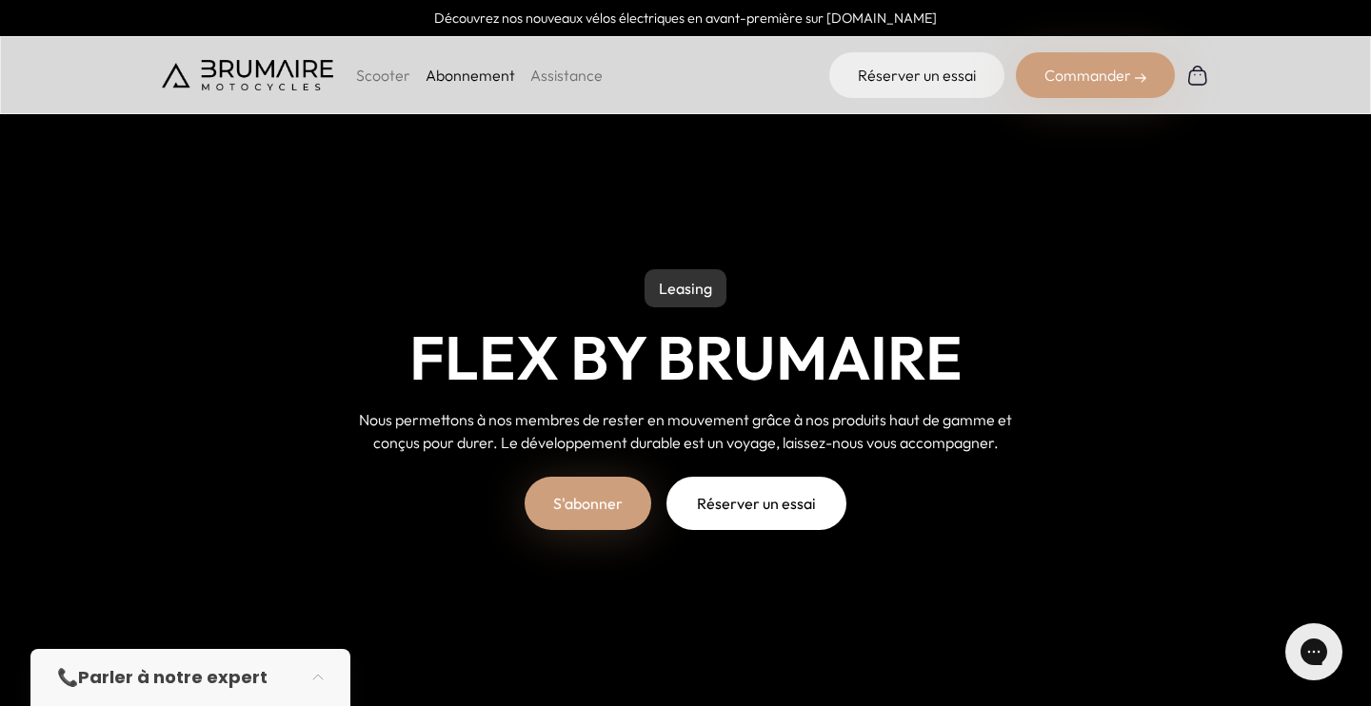
click at [374, 80] on p "Scooter" at bounding box center [383, 75] width 54 height 23
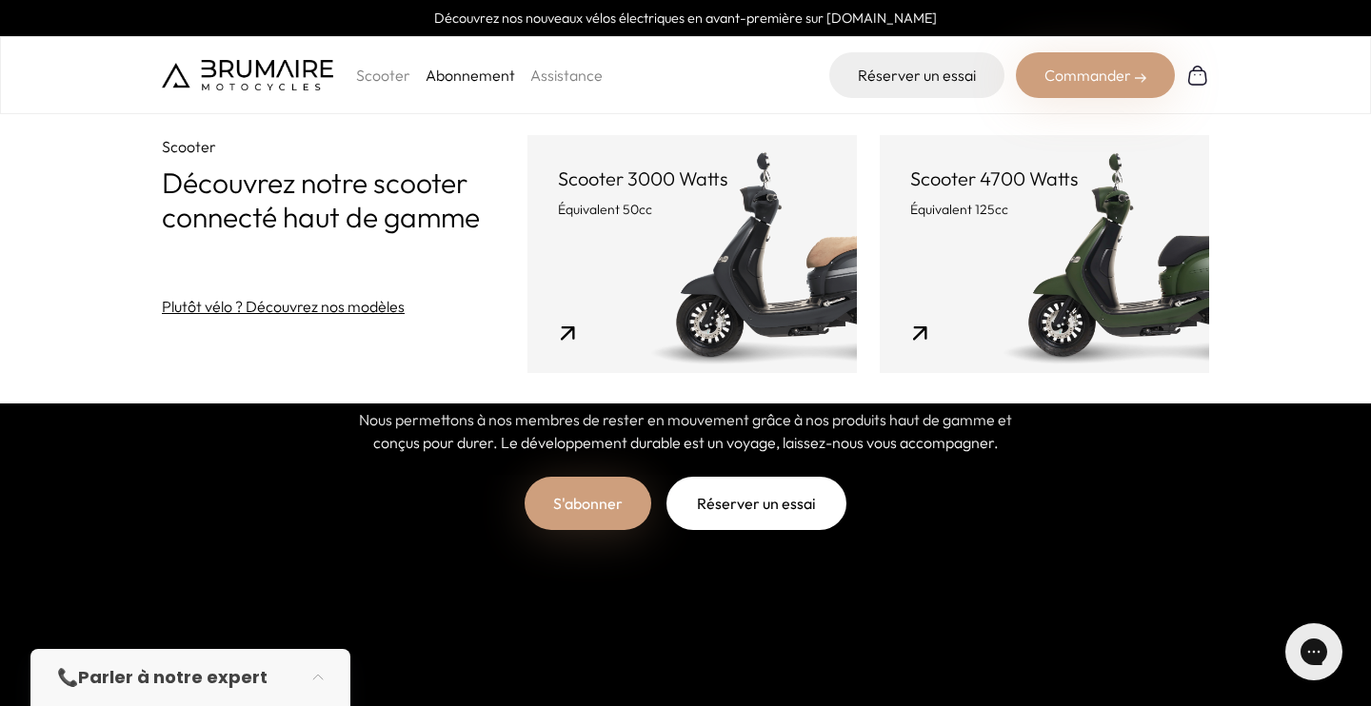
click at [282, 80] on img at bounding box center [247, 75] width 171 height 30
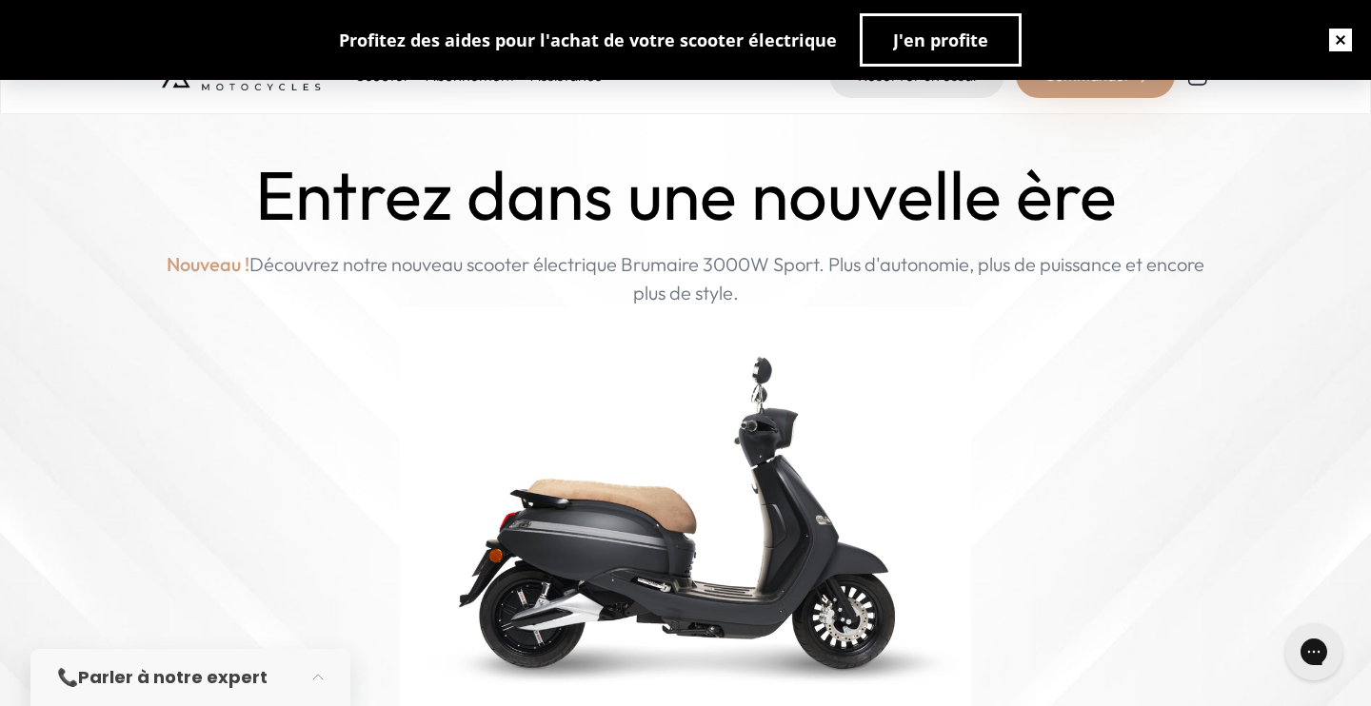
click at [1344, 37] on button "button" at bounding box center [1340, 40] width 61 height 61
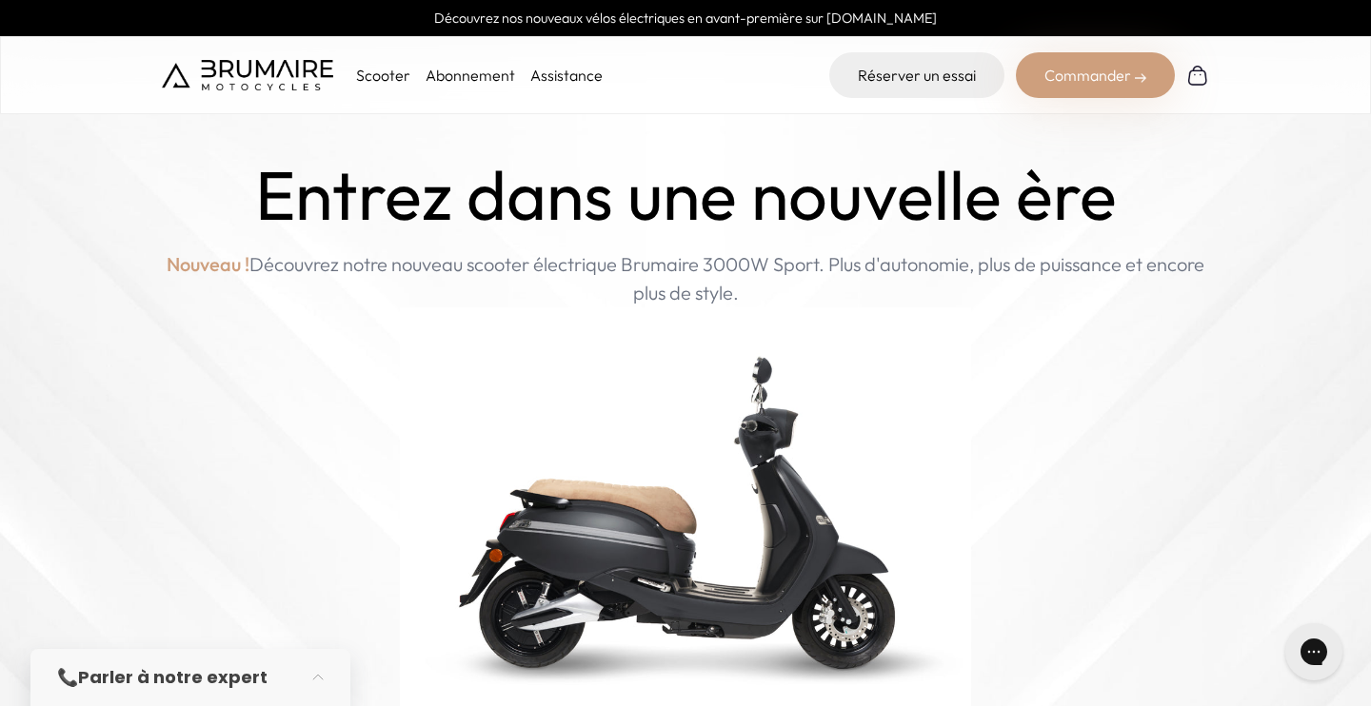
click at [1117, 77] on div "Commander" at bounding box center [1095, 75] width 159 height 46
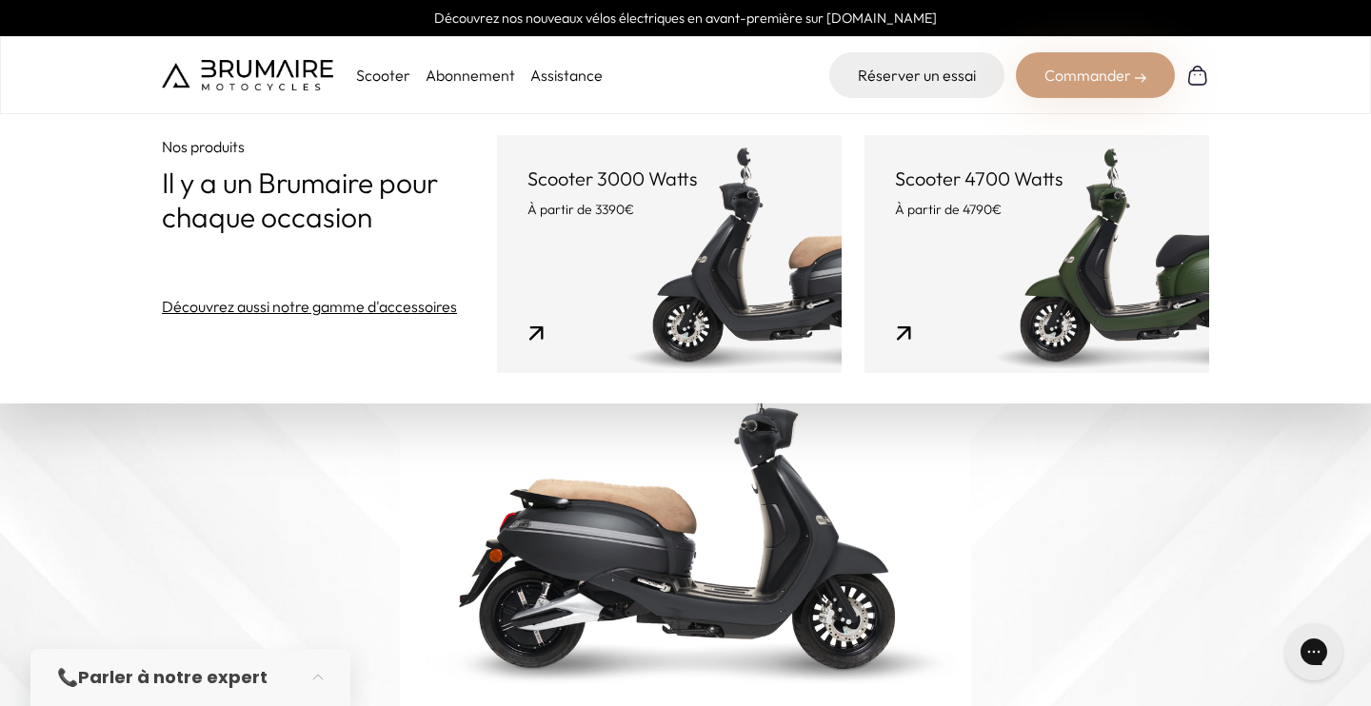
click at [643, 273] on link "Scooter 3000 Watts À partir de 3390€" at bounding box center [669, 254] width 345 height 238
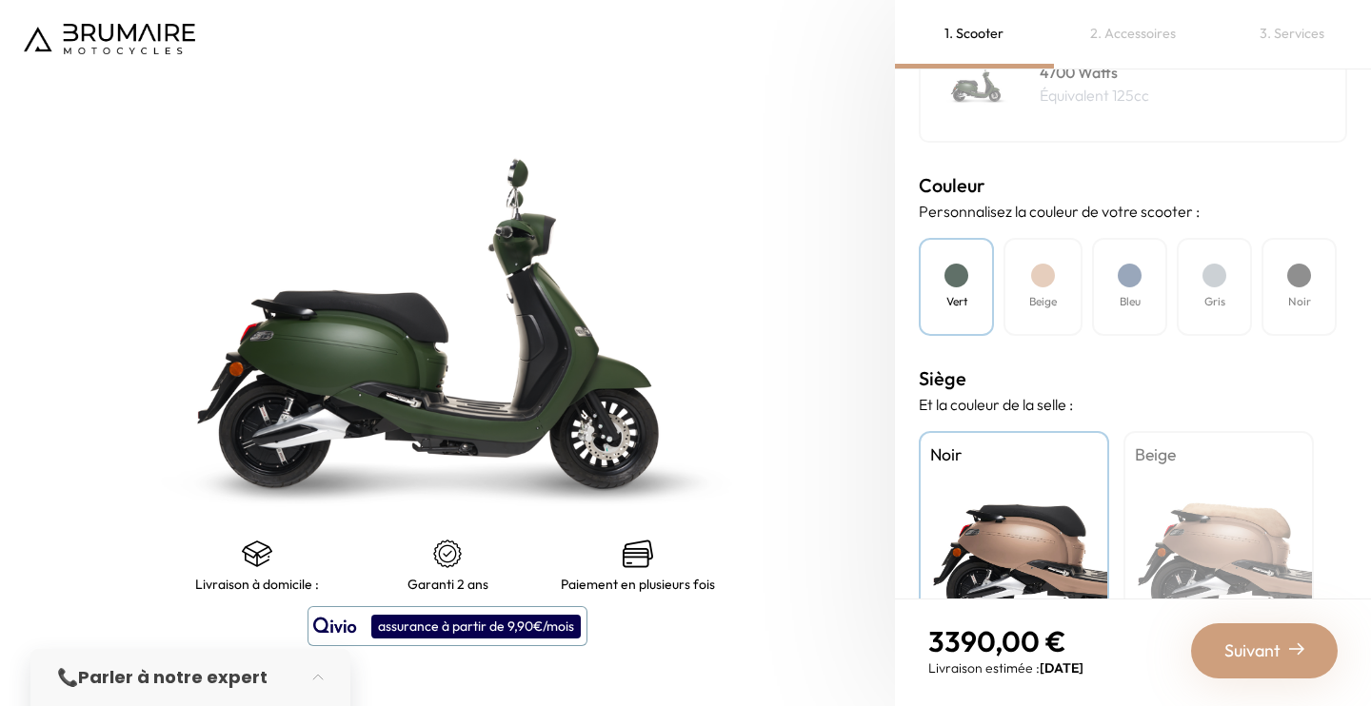
scroll to position [475, 0]
click at [1050, 304] on h4 "Beige" at bounding box center [1043, 302] width 28 height 17
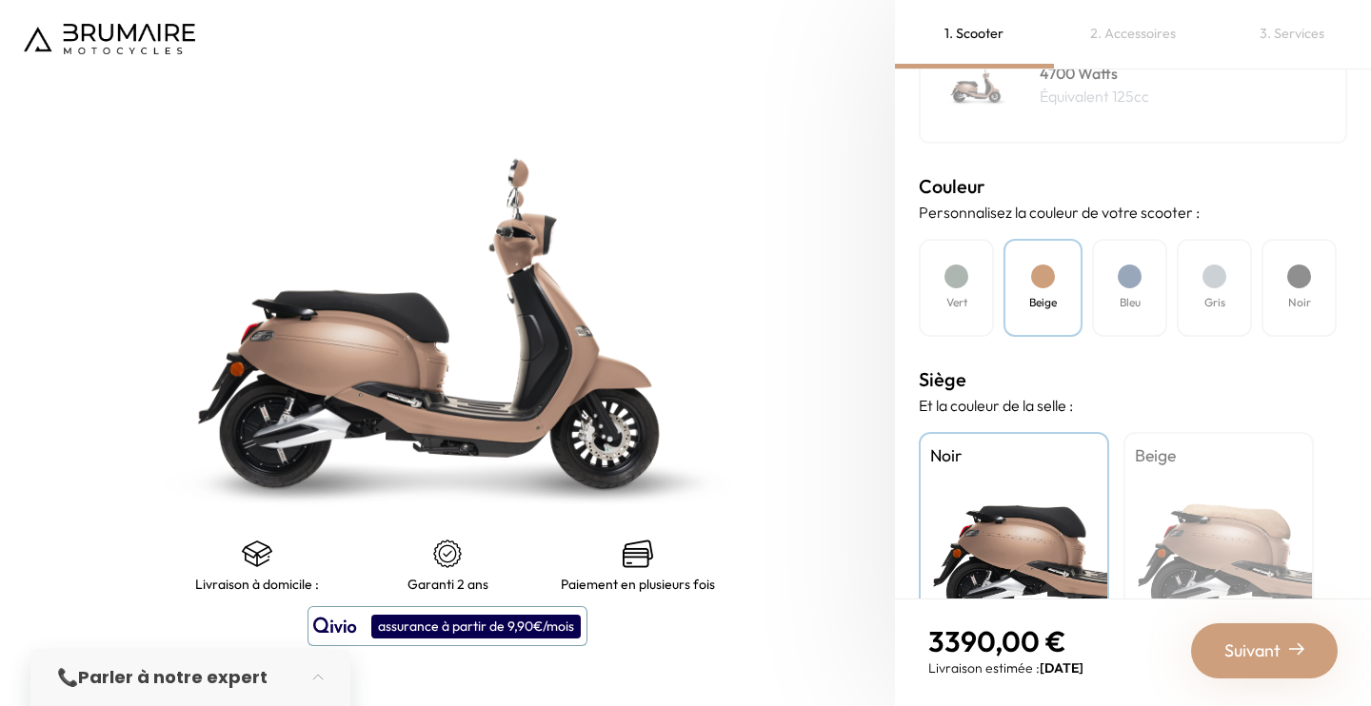
click at [1102, 296] on div "Bleu" at bounding box center [1129, 288] width 75 height 98
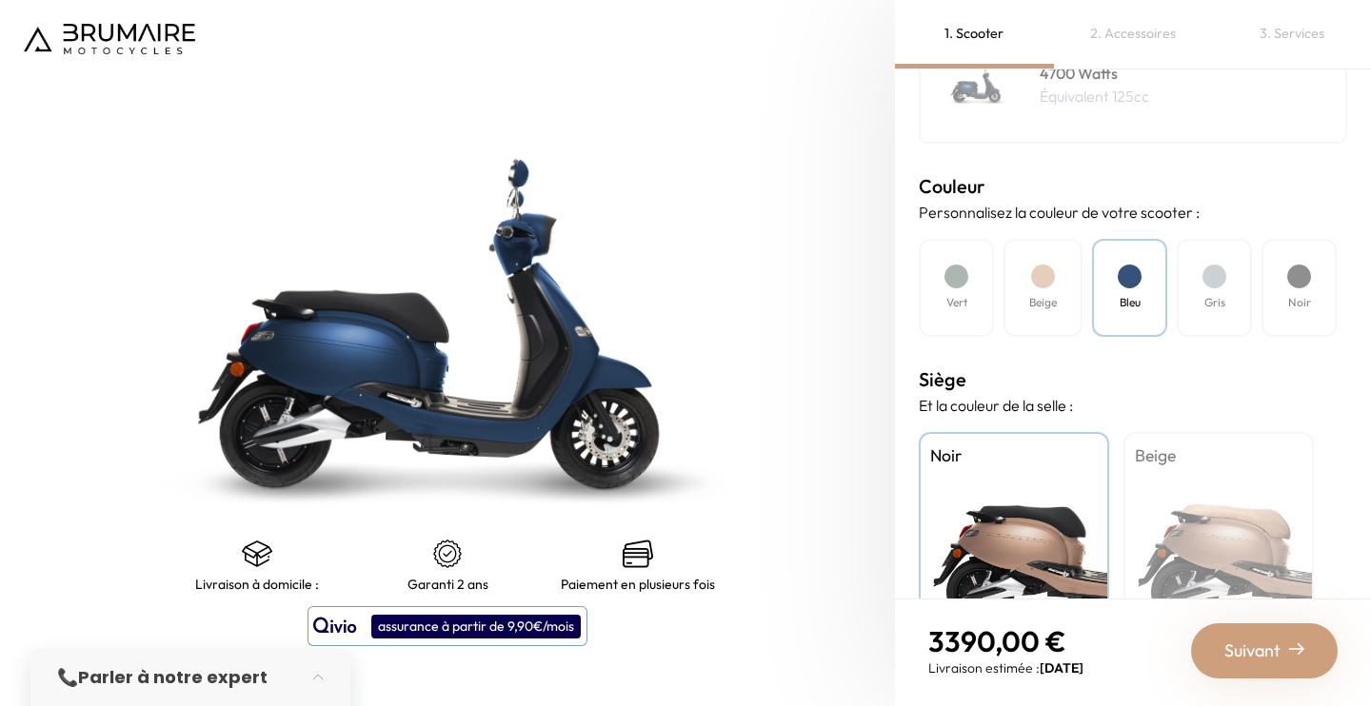
scroll to position [570, 0]
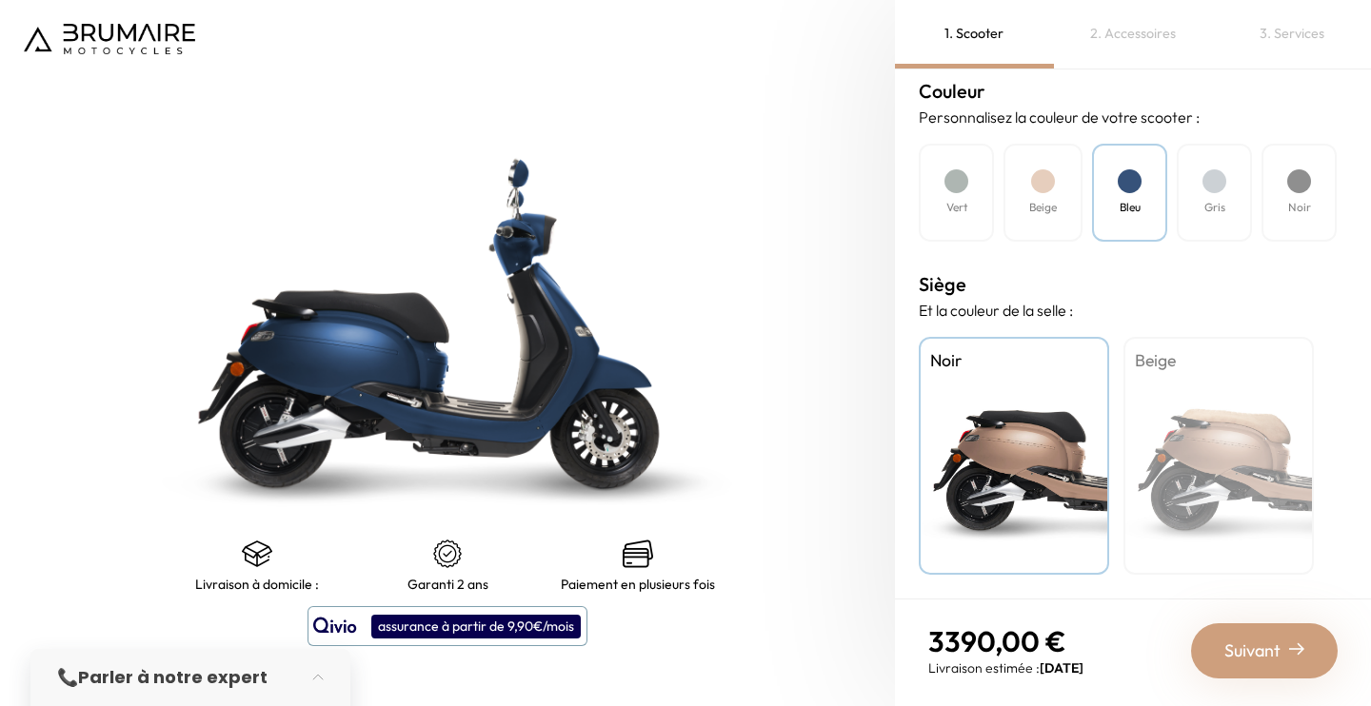
click at [1101, 51] on div "2. Accessoires" at bounding box center [1133, 34] width 159 height 69
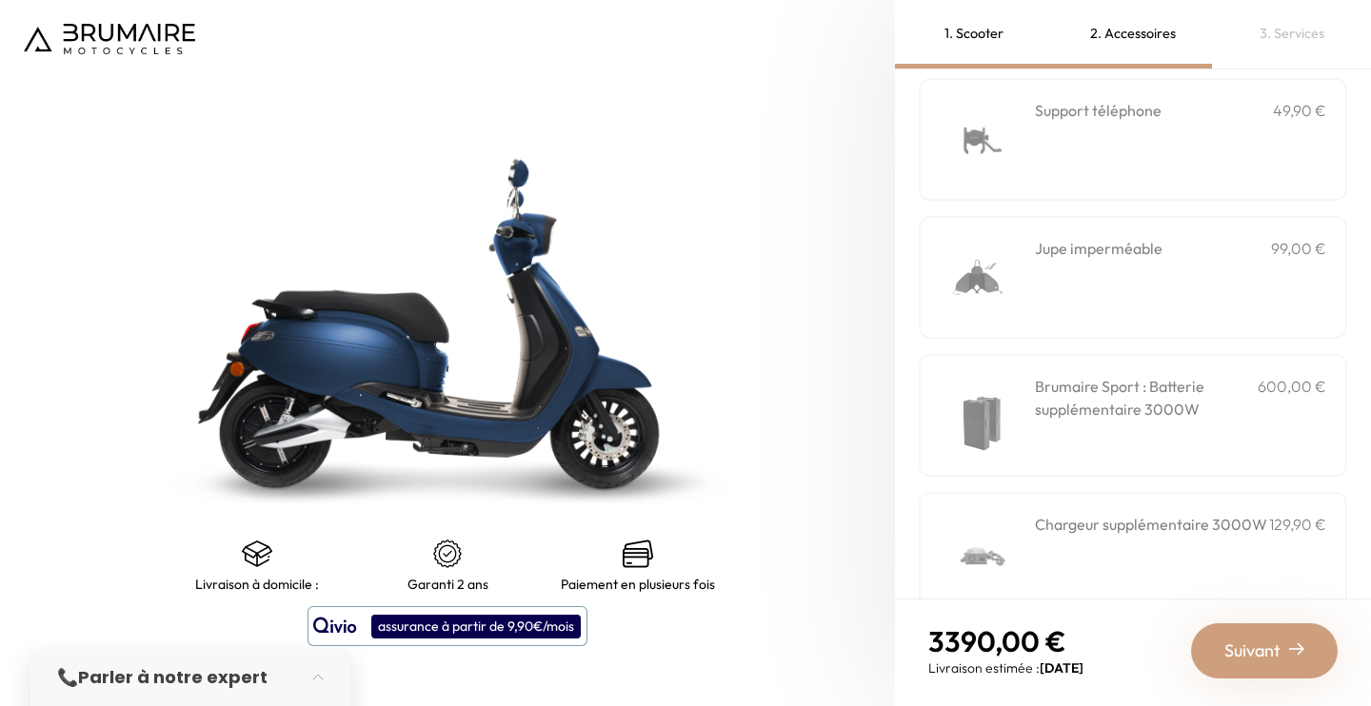
scroll to position [636, 0]
click at [1131, 410] on h3 "Brumaire Sport : Batterie supplémentaire 3000W" at bounding box center [1146, 396] width 223 height 46
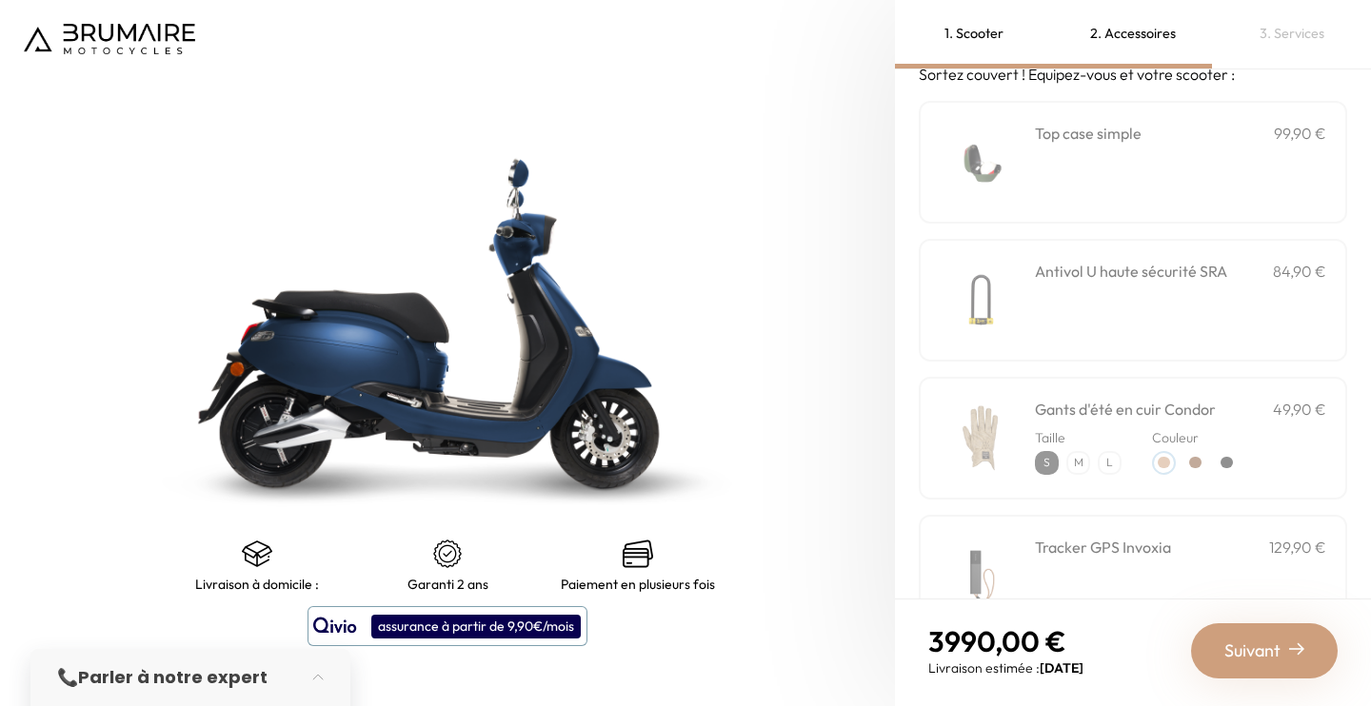
scroll to position [0, 0]
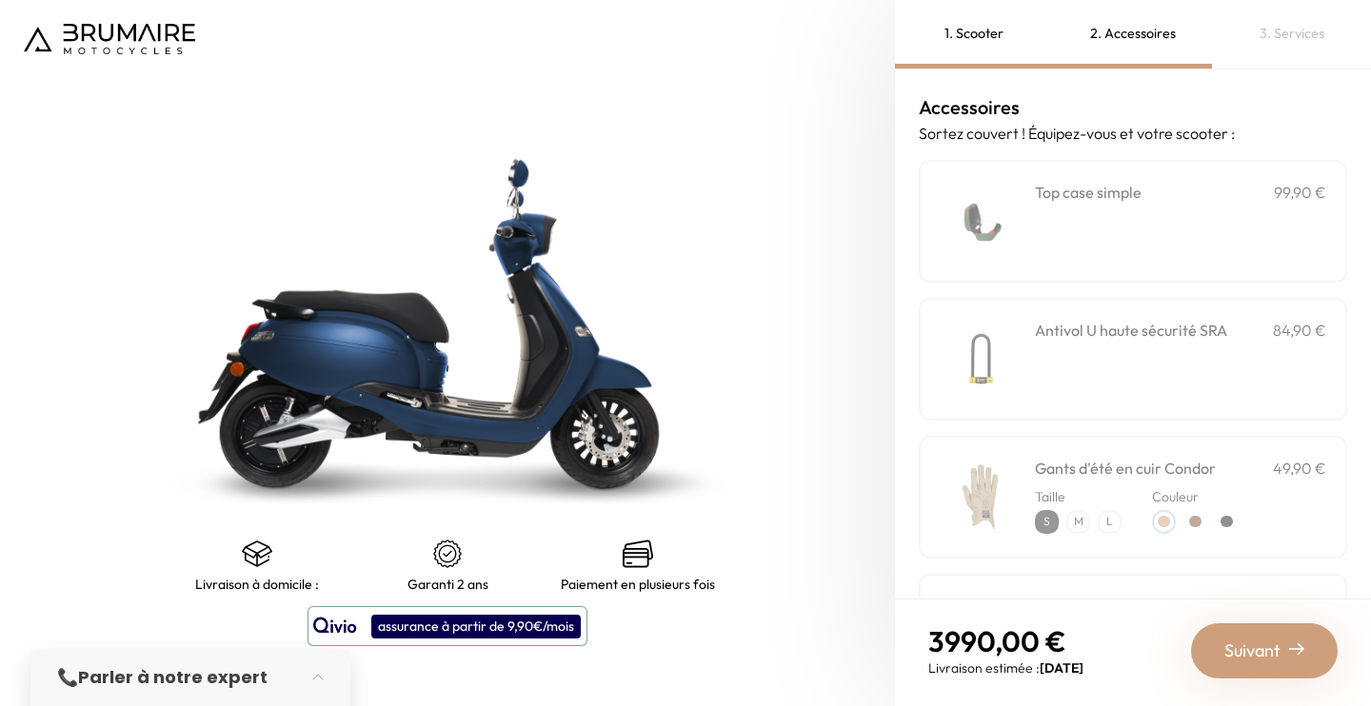
click at [944, 31] on div "1. Scooter" at bounding box center [974, 34] width 159 height 69
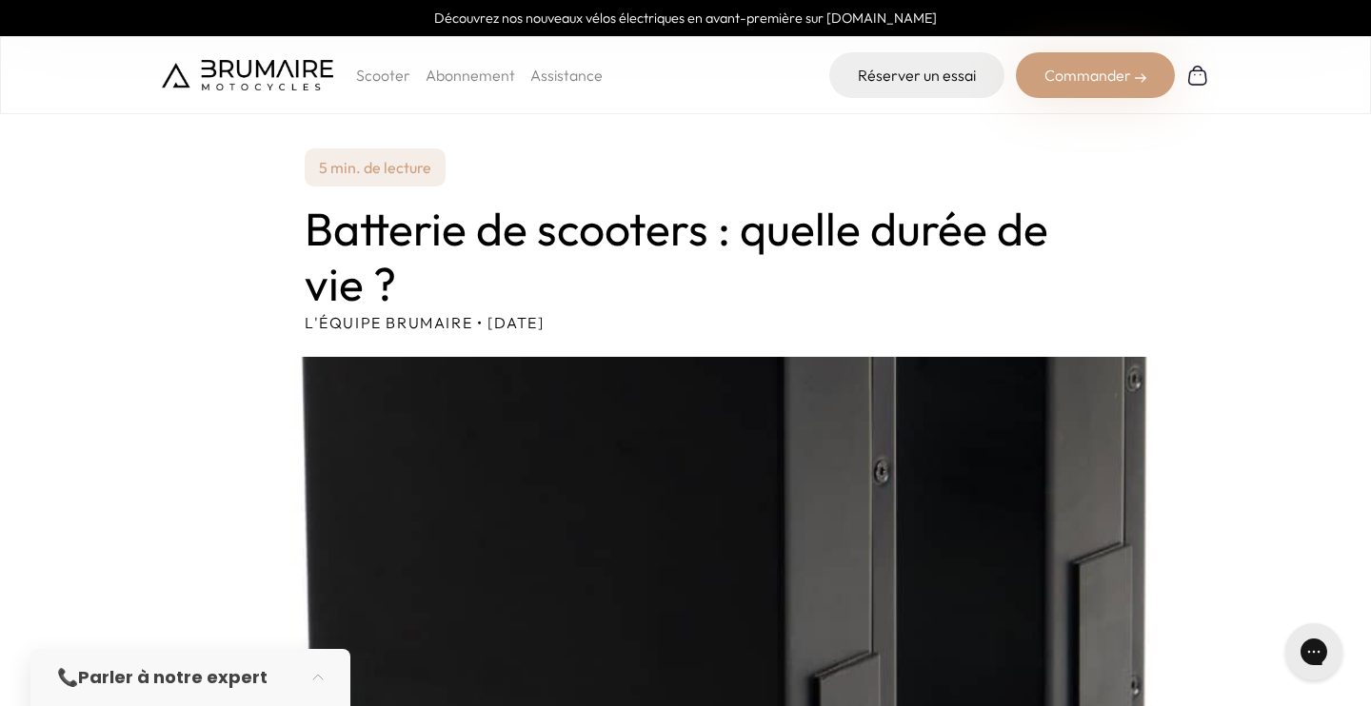
click at [392, 85] on p "Scooter" at bounding box center [383, 75] width 54 height 23
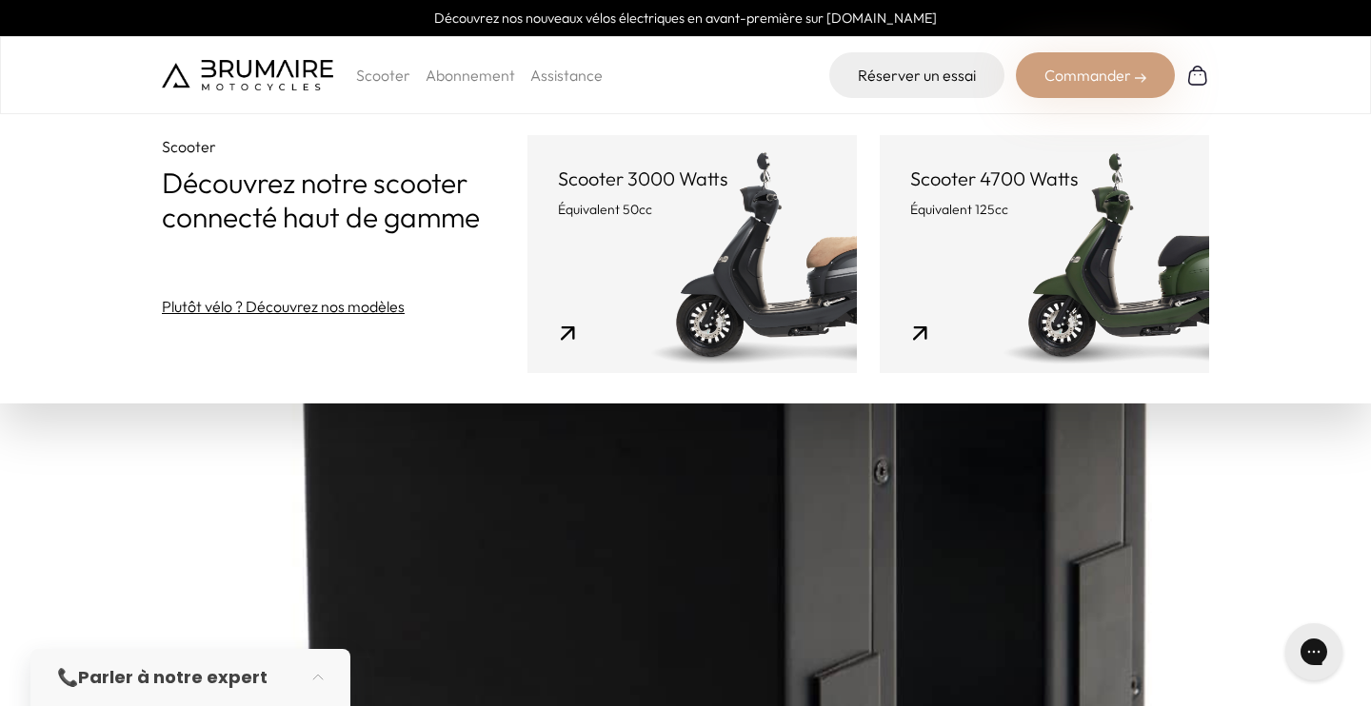
click at [734, 300] on link "Scooter 3000 Watts Équivalent 50cc" at bounding box center [691, 254] width 329 height 238
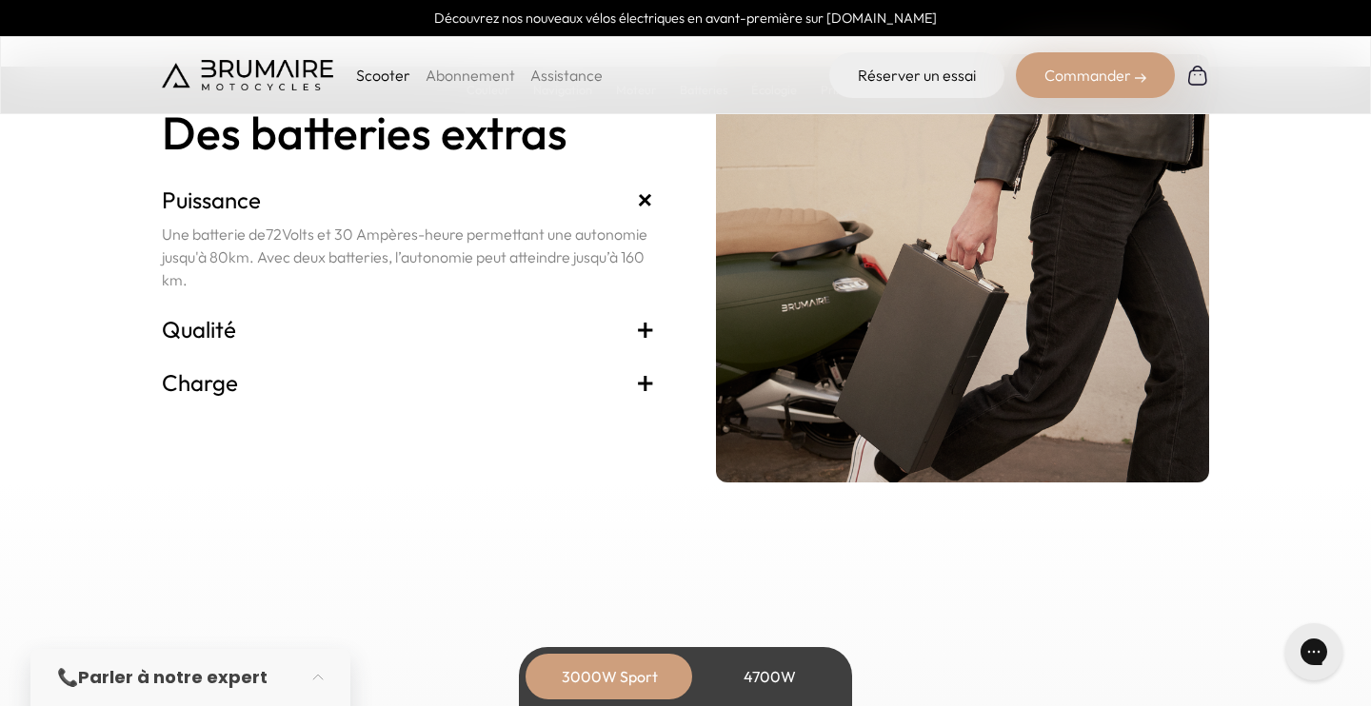
scroll to position [4040, 0]
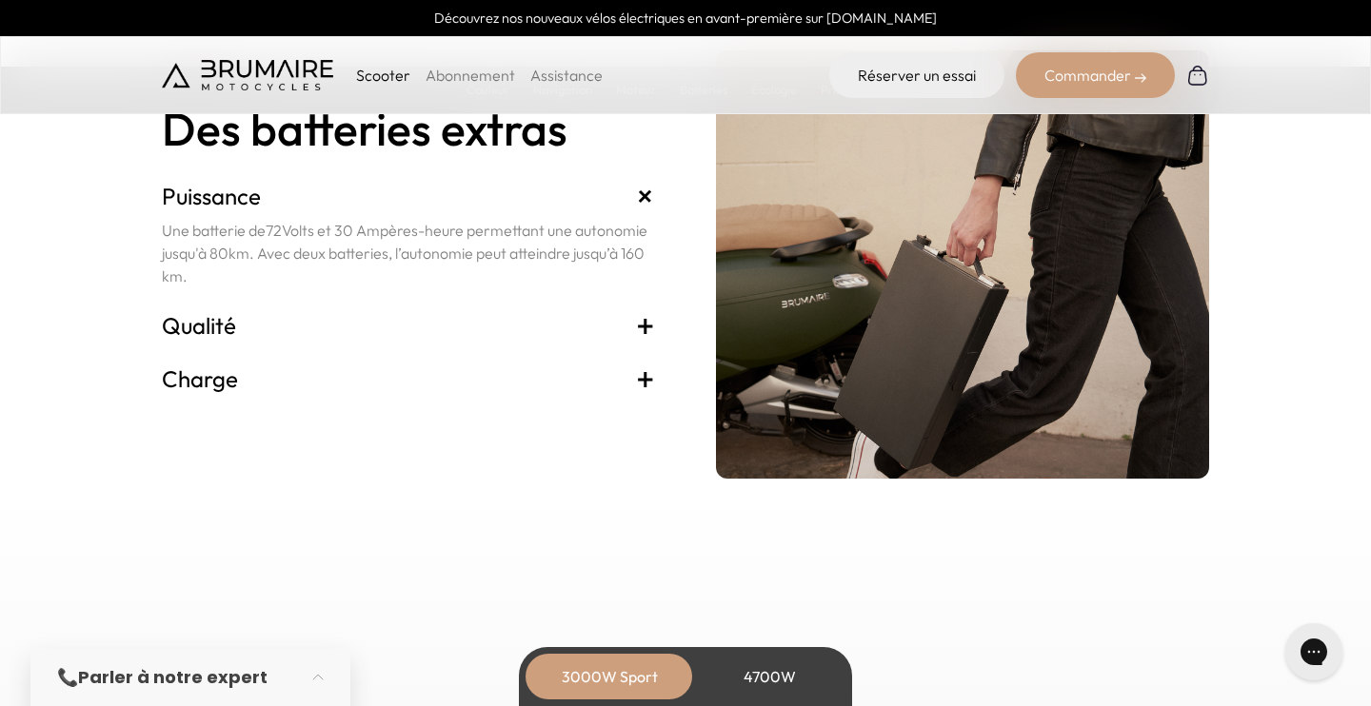
click at [620, 323] on h3 "Qualité +" at bounding box center [408, 325] width 493 height 30
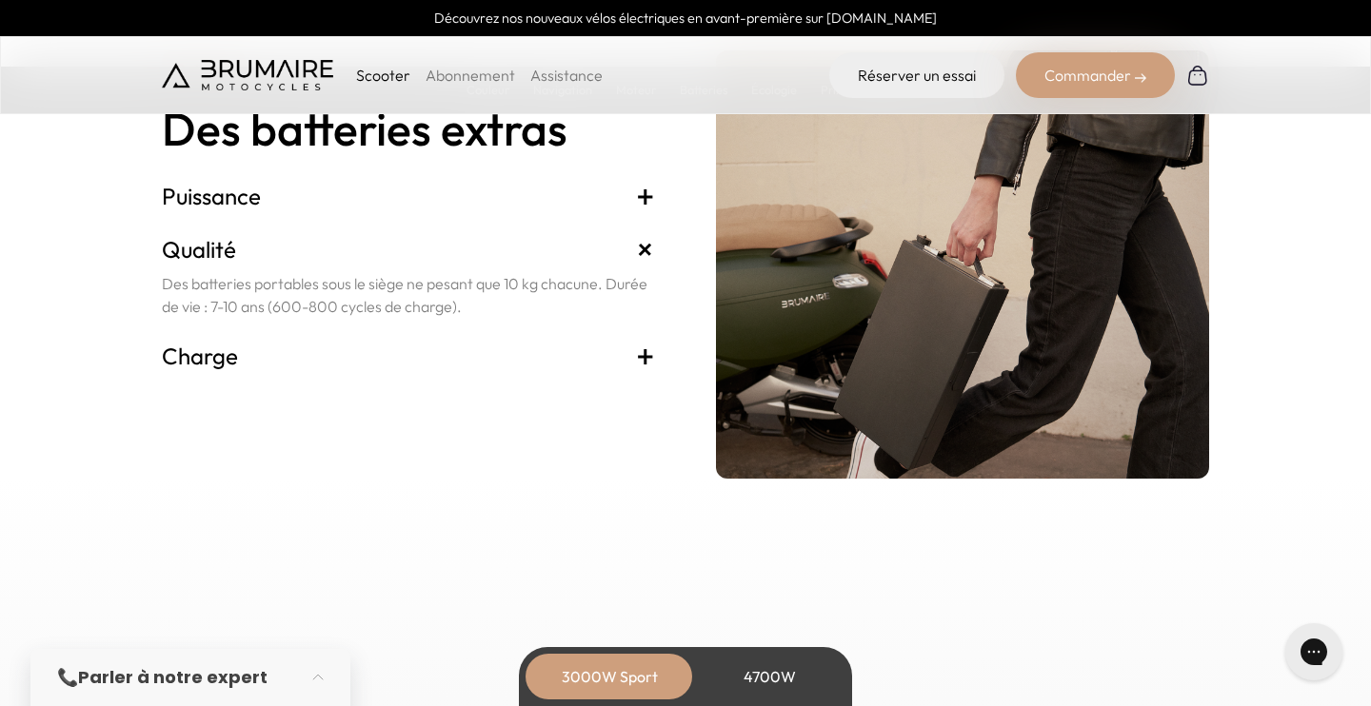
click at [643, 359] on span "+" at bounding box center [645, 356] width 19 height 30
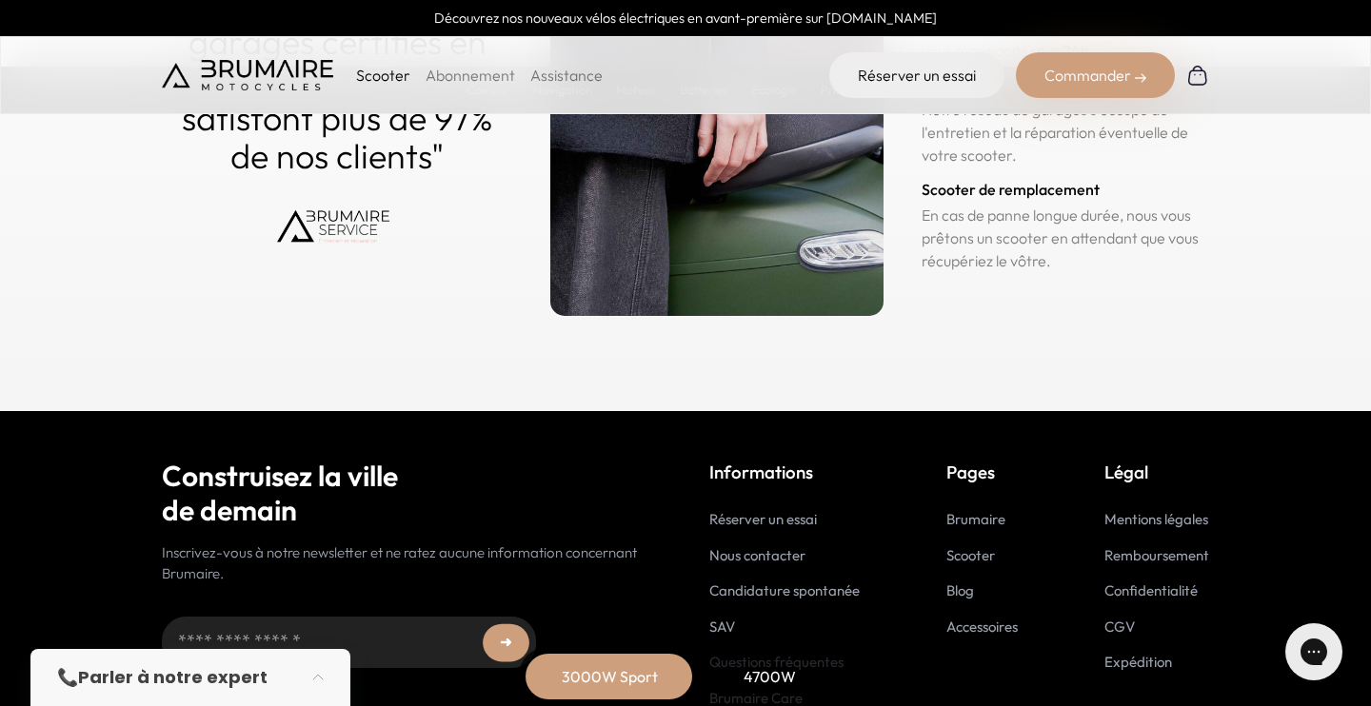
scroll to position [9548, 0]
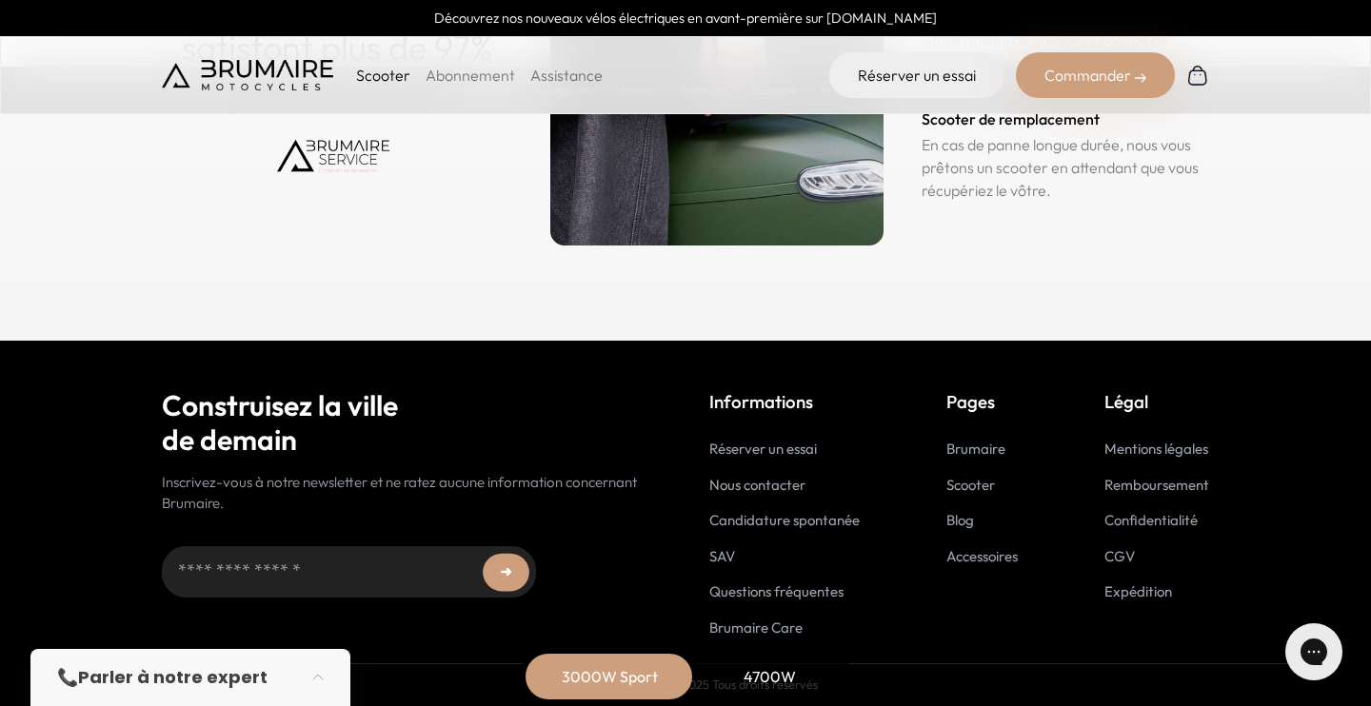
click at [976, 558] on link "Accessoires" at bounding box center [981, 556] width 71 height 18
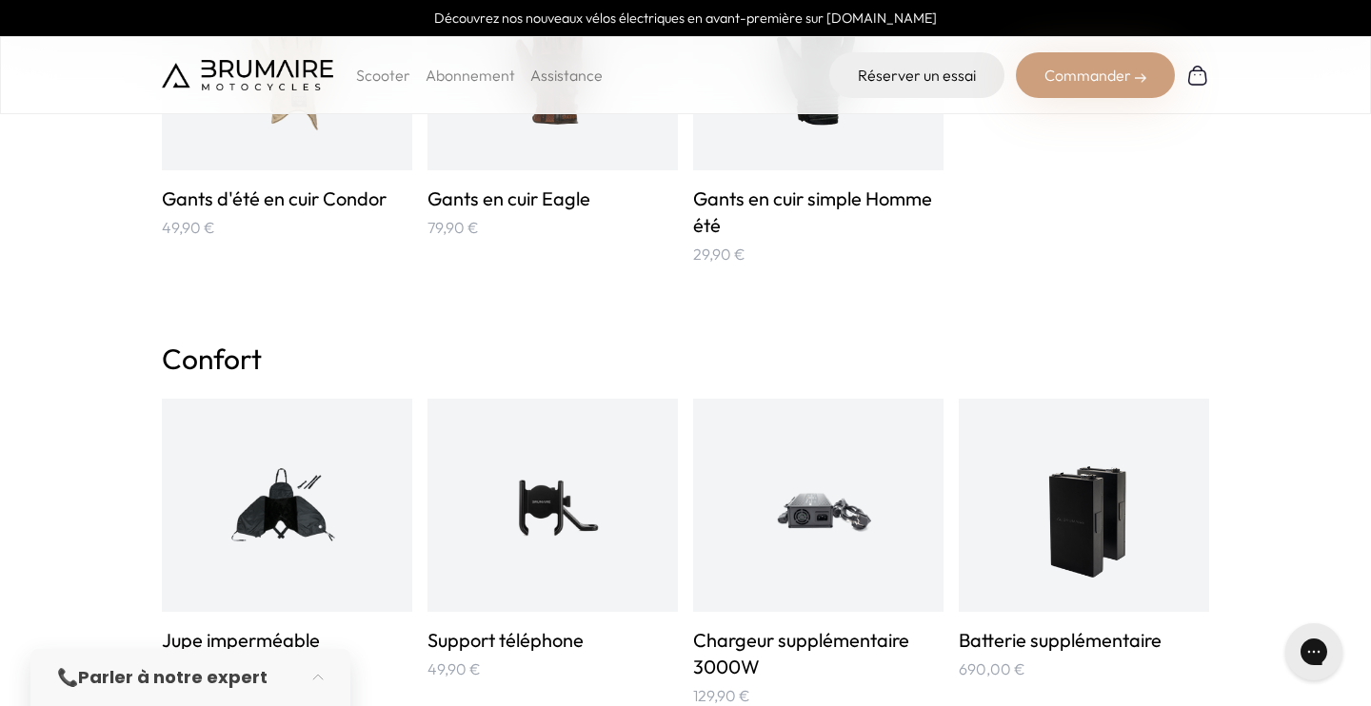
scroll to position [940, 0]
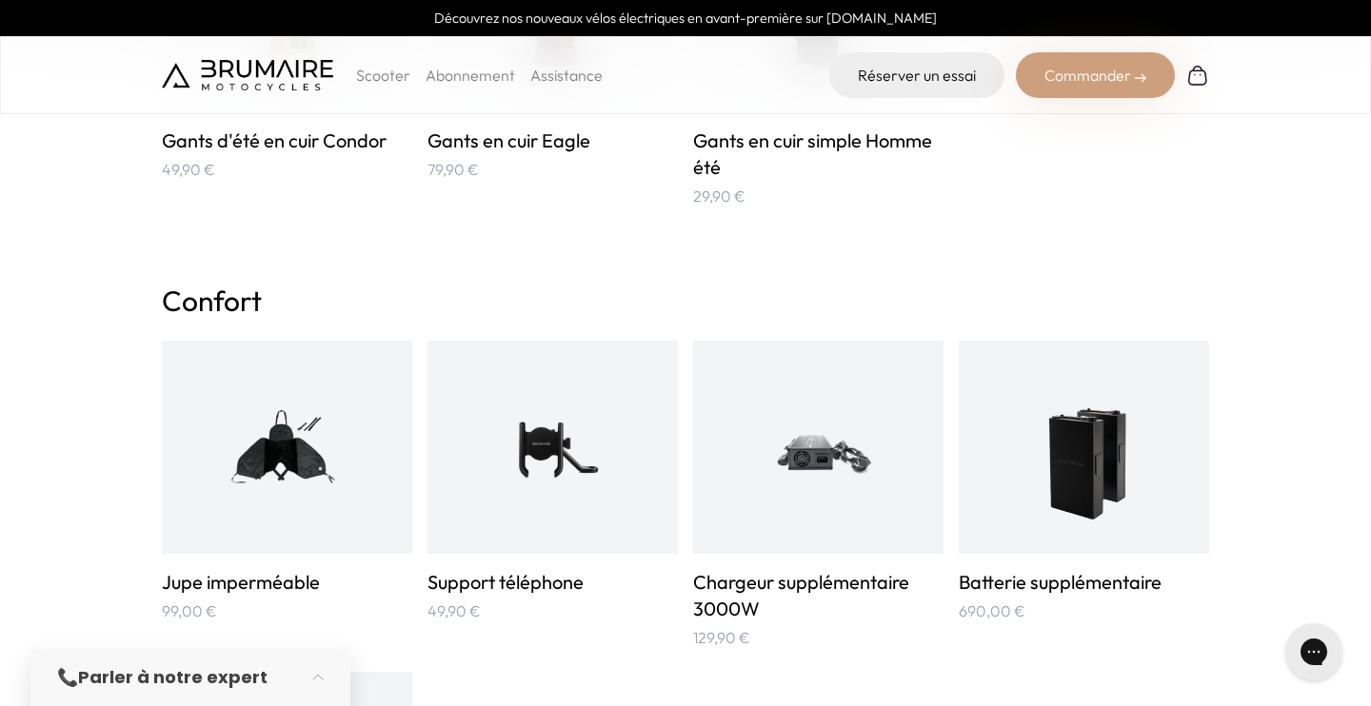
click at [1029, 586] on h3 "Batterie supplémentaire" at bounding box center [1084, 582] width 250 height 27
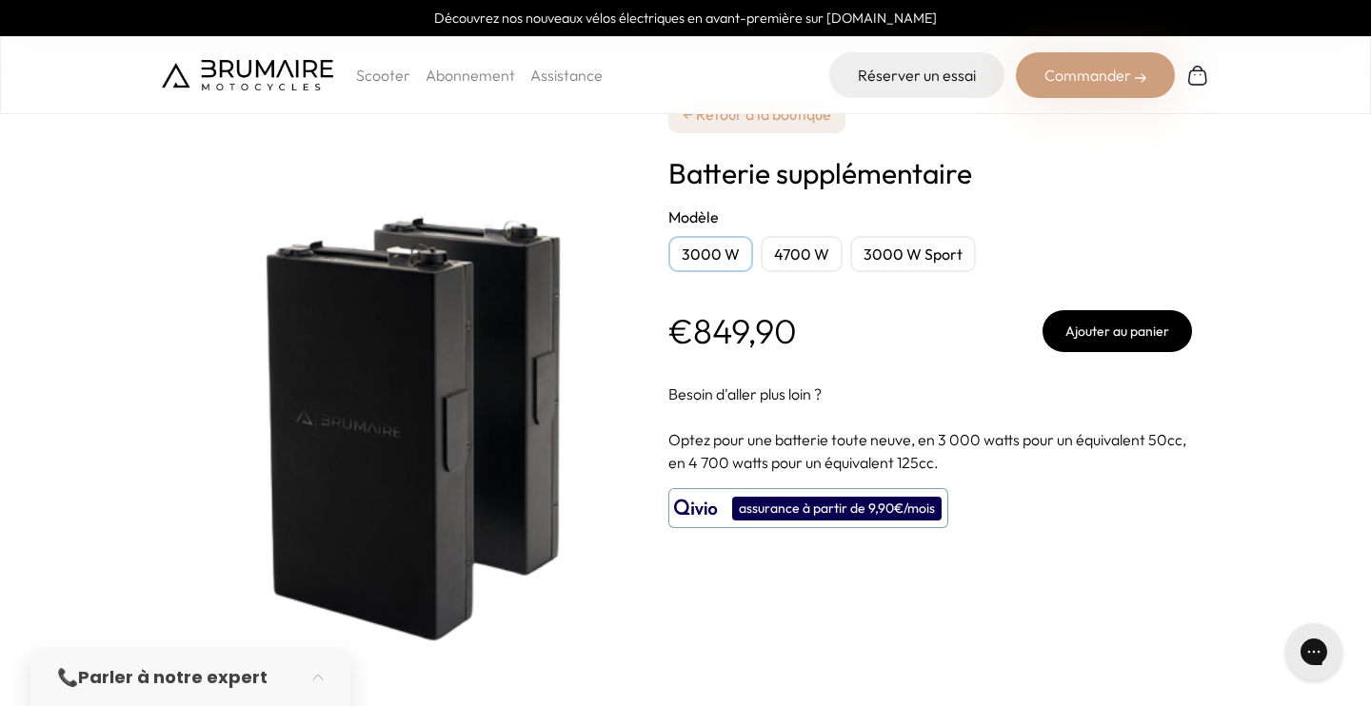
click at [920, 264] on div "3000 W Sport" at bounding box center [913, 254] width 126 height 36
click at [1071, 342] on button "Ajouter au panier" at bounding box center [1116, 331] width 149 height 42
click at [728, 255] on div "3000 W" at bounding box center [710, 254] width 85 height 36
click at [1108, 346] on button "Ajouter au panier" at bounding box center [1116, 331] width 149 height 42
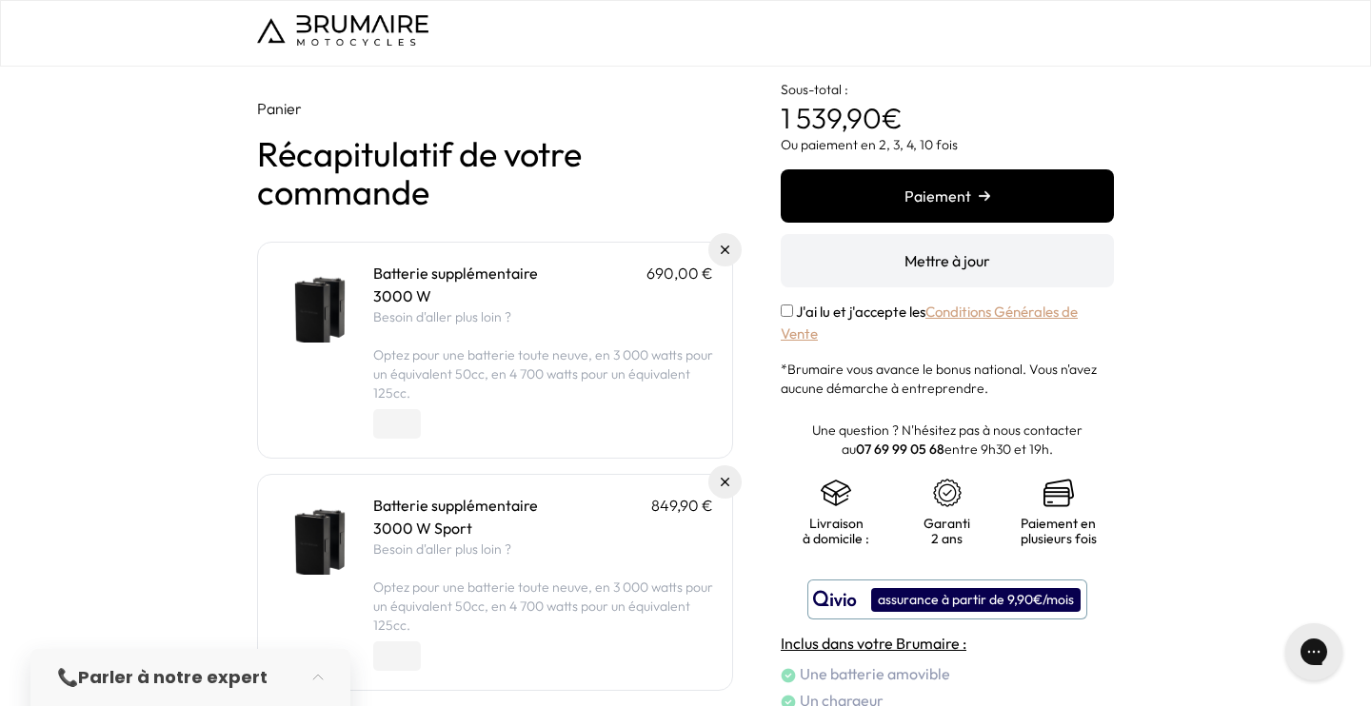
drag, startPoint x: 934, startPoint y: 216, endPoint x: 1229, endPoint y: 327, distance: 315.4
click at [1229, 327] on div "Panier Récapitulatif de votre commande Batterie supplémentaire 690,00 € 3000 W …" at bounding box center [685, 477] width 1371 height 821
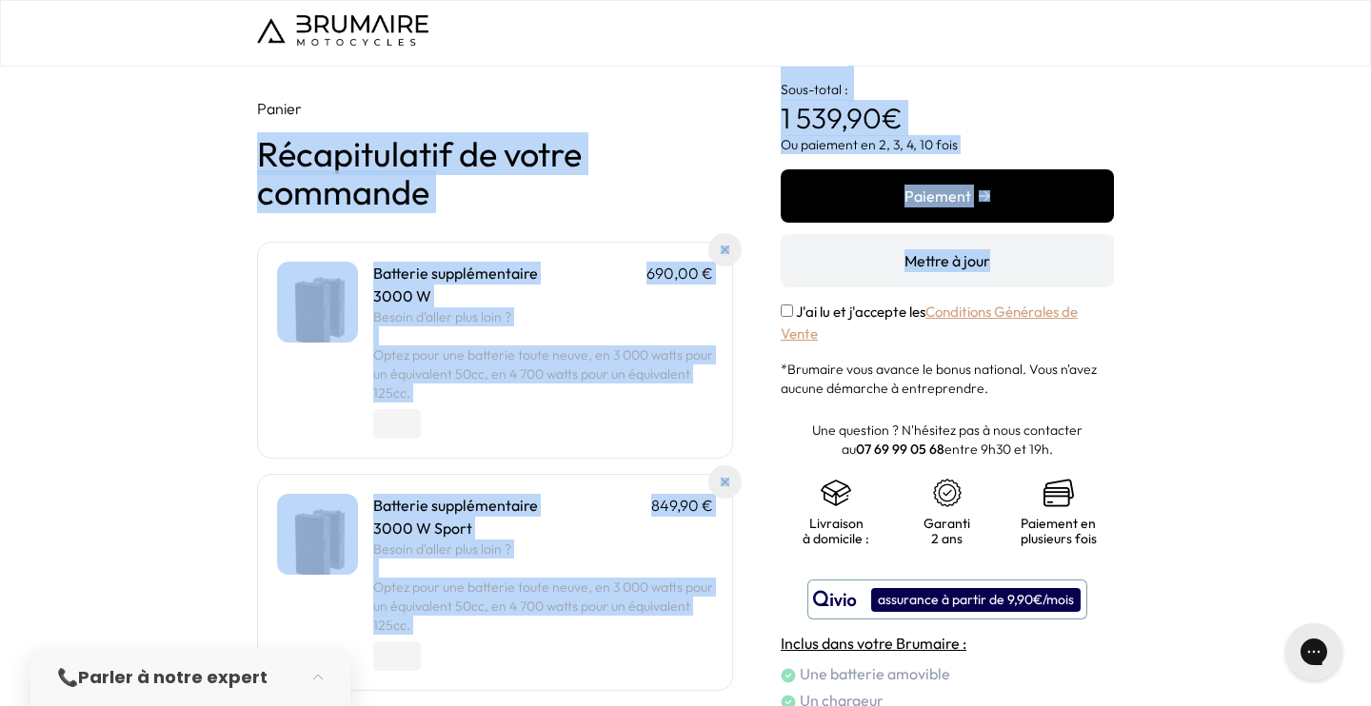
drag, startPoint x: 1201, startPoint y: 296, endPoint x: 750, endPoint y: 112, distance: 487.2
click at [750, 112] on div "Panier Récapitulatif de votre commande Batterie supplémentaire 690,00 € 3000 W …" at bounding box center [685, 477] width 1371 height 821
click at [750, 112] on div "Panier Récapitulatif de votre commande Batterie supplémentaire 690,00 € 3000 W …" at bounding box center [685, 429] width 857 height 725
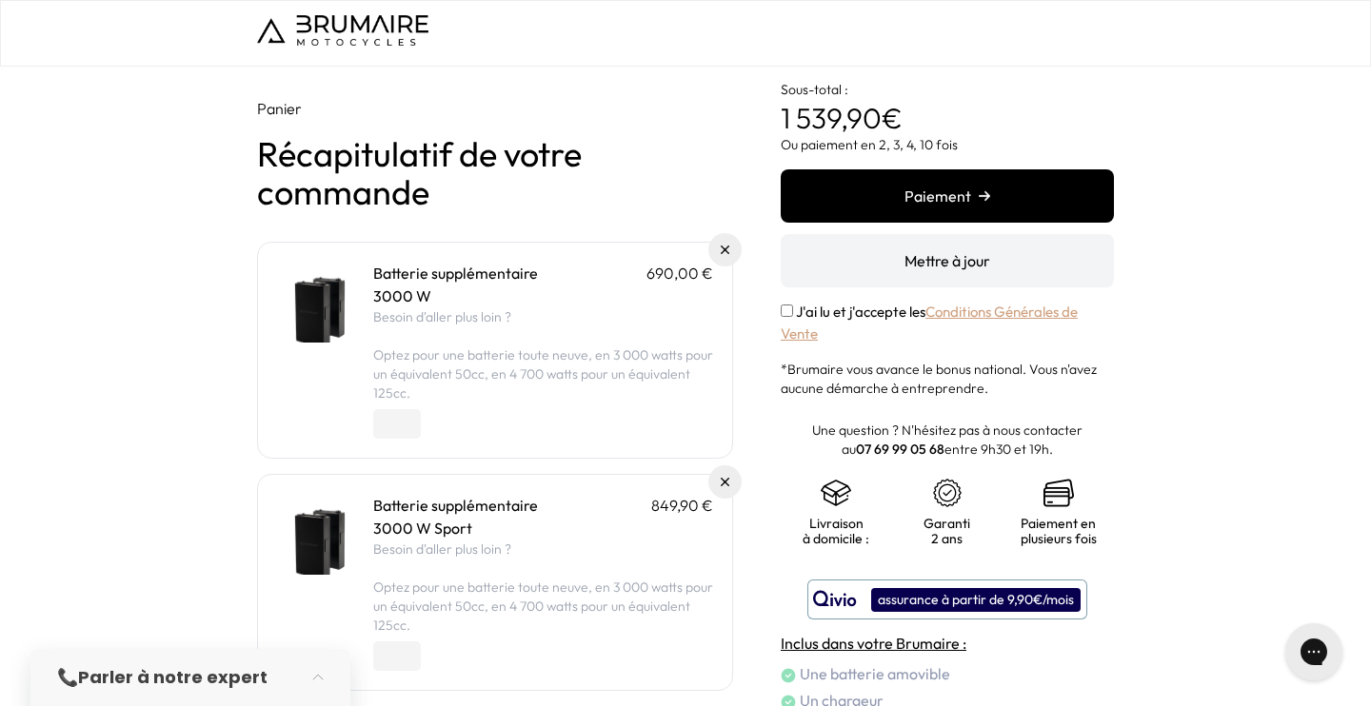
drag, startPoint x: 772, startPoint y: 89, endPoint x: 1170, endPoint y: 262, distance: 434.0
click at [1170, 262] on div "Panier Récapitulatif de votre commande Batterie supplémentaire 690,00 € 3000 W …" at bounding box center [685, 477] width 1371 height 821
click at [1170, 265] on div "Panier Récapitulatif de votre commande Batterie supplémentaire 690,00 € 3000 W …" at bounding box center [685, 477] width 1371 height 821
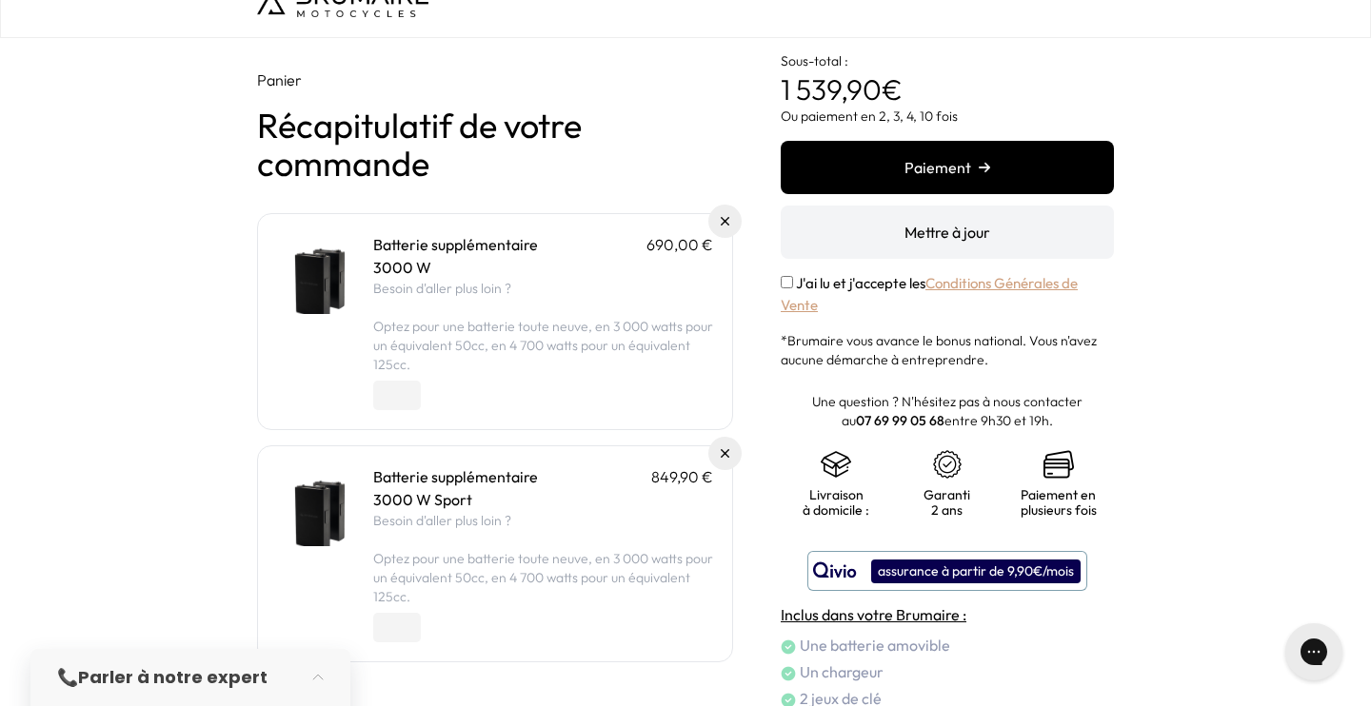
scroll to position [30, 0]
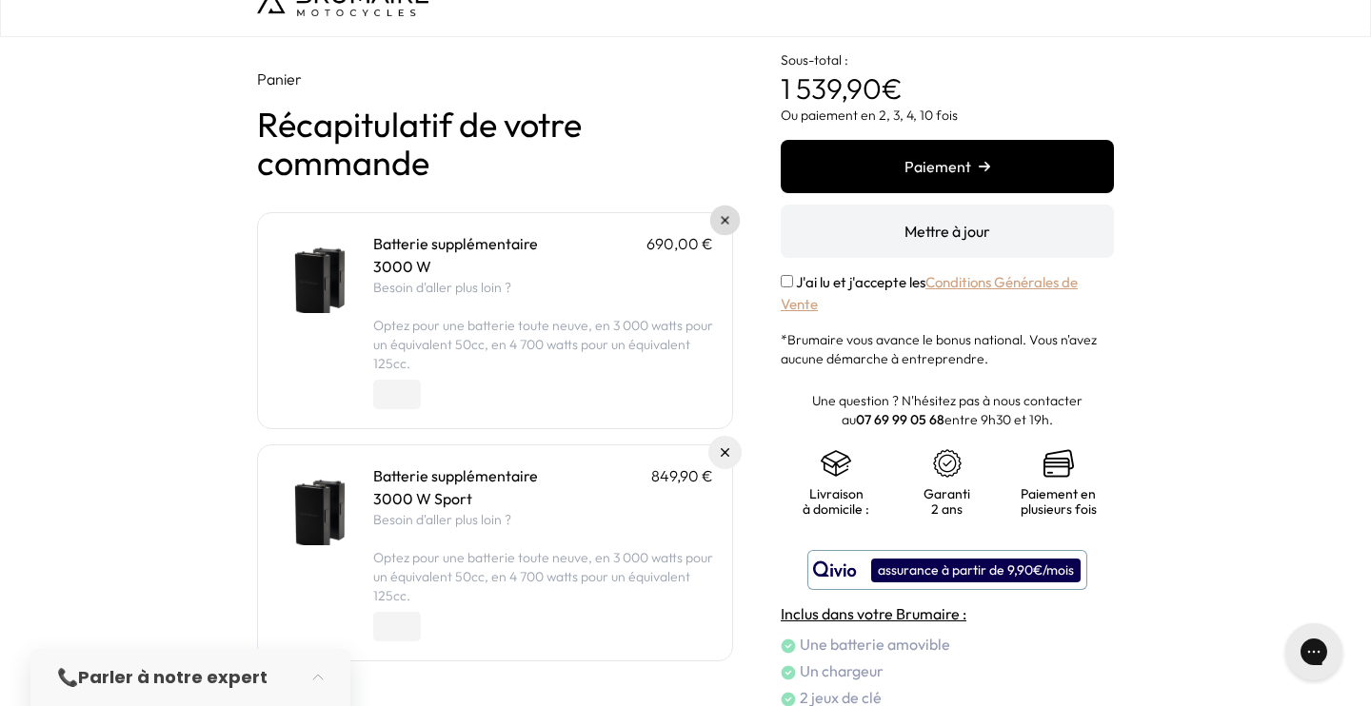
click at [736, 216] on link at bounding box center [725, 221] width 30 height 30
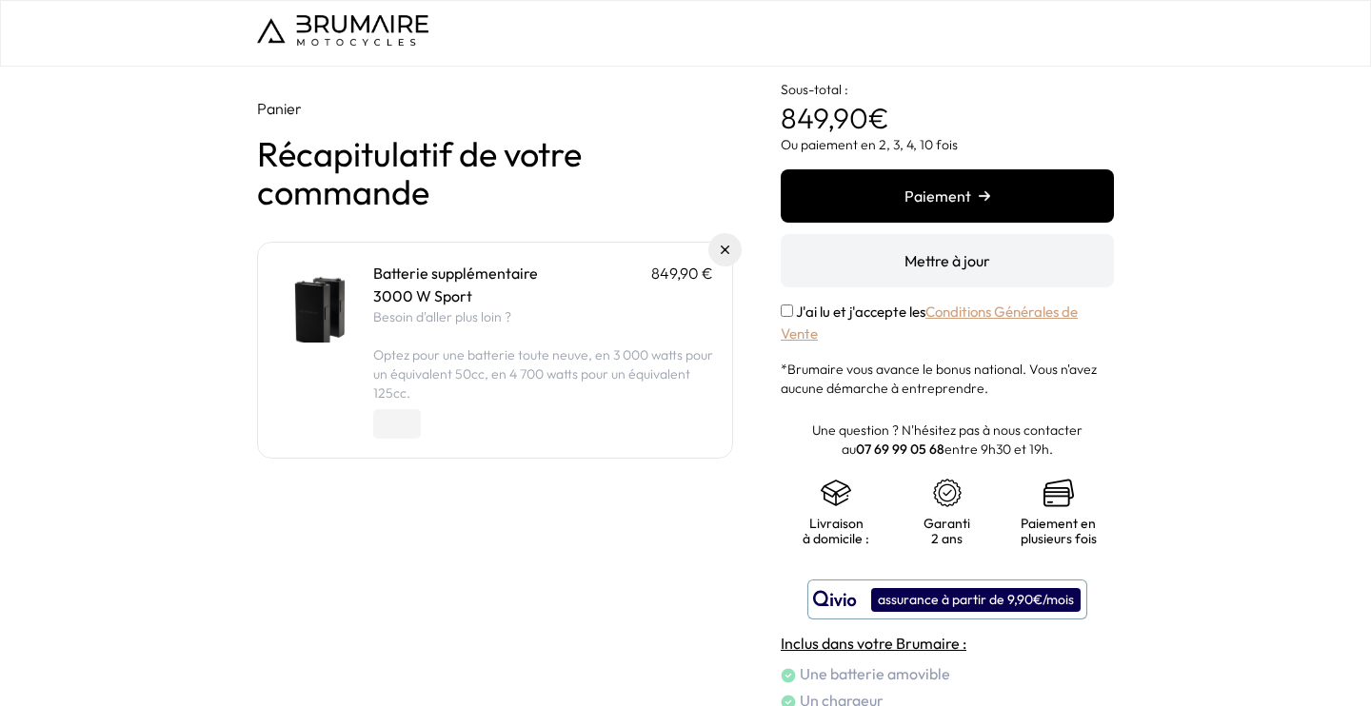
click at [900, 189] on button "Paiement" at bounding box center [947, 195] width 333 height 53
click at [730, 249] on link at bounding box center [725, 250] width 30 height 30
